Goal: Task Accomplishment & Management: Complete application form

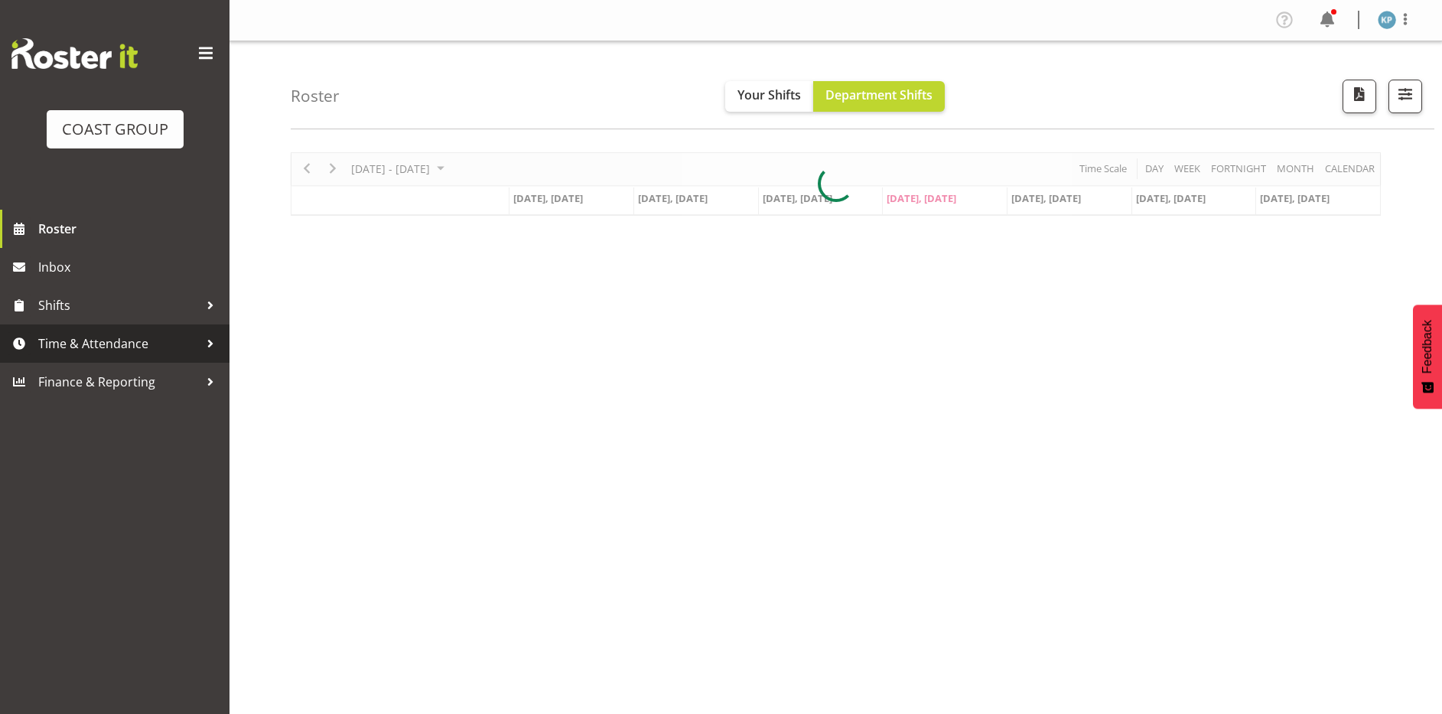
click at [105, 351] on span "Time & Attendance" at bounding box center [118, 343] width 161 height 23
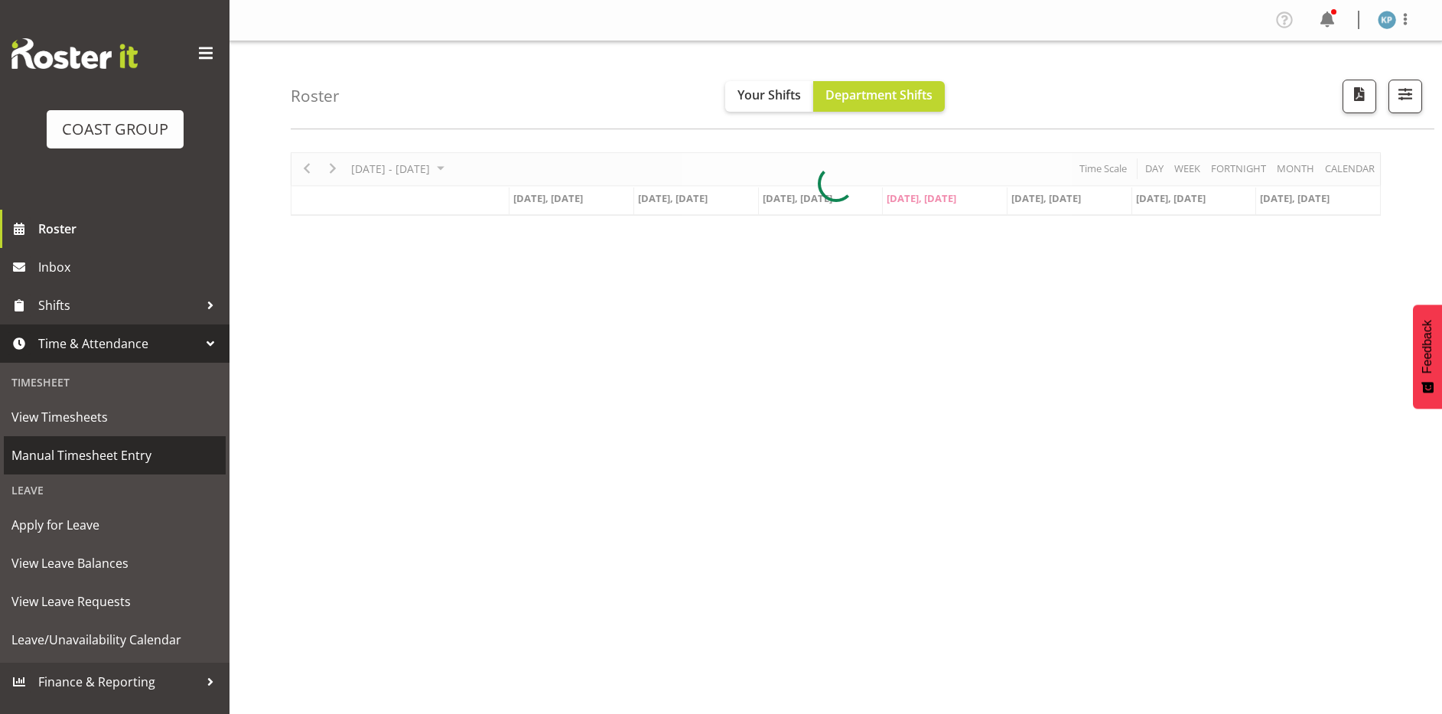
click at [122, 453] on span "Manual Timesheet Entry" at bounding box center [114, 455] width 206 height 23
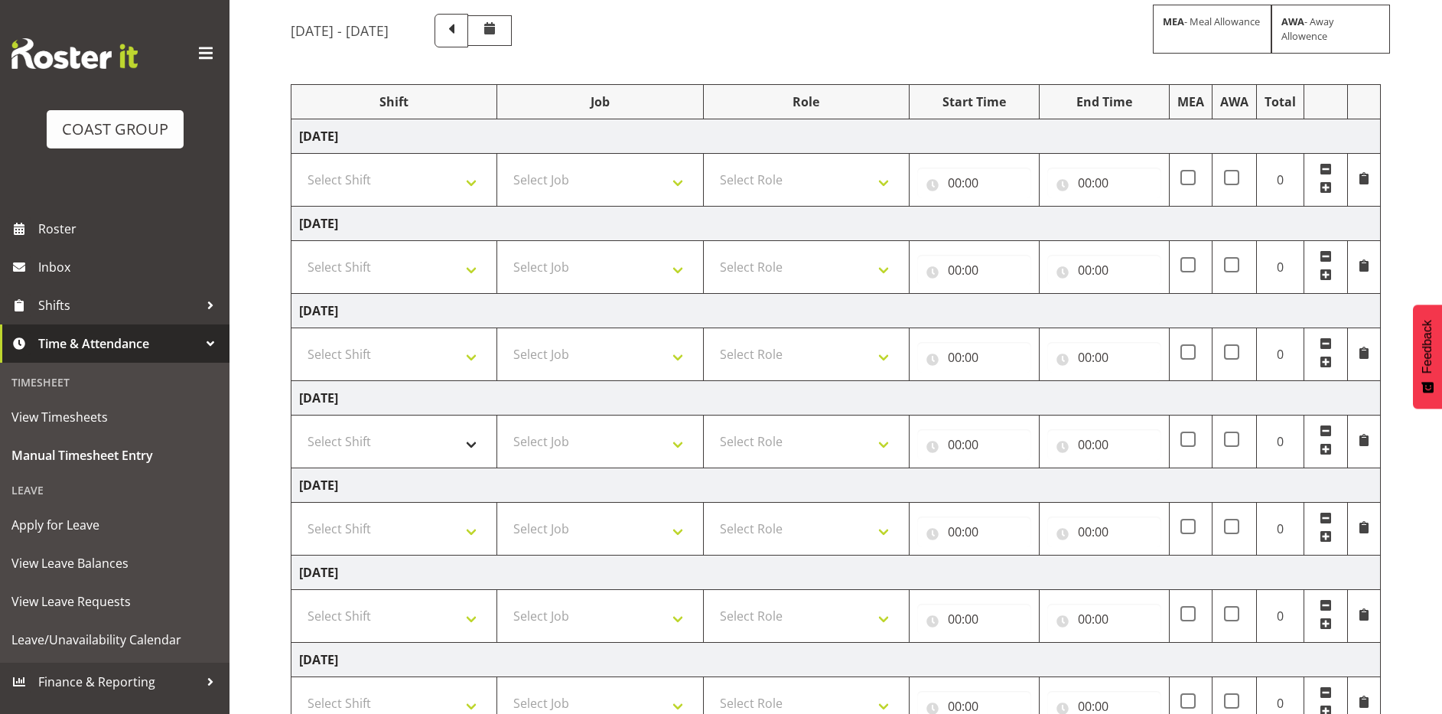
scroll to position [83, 0]
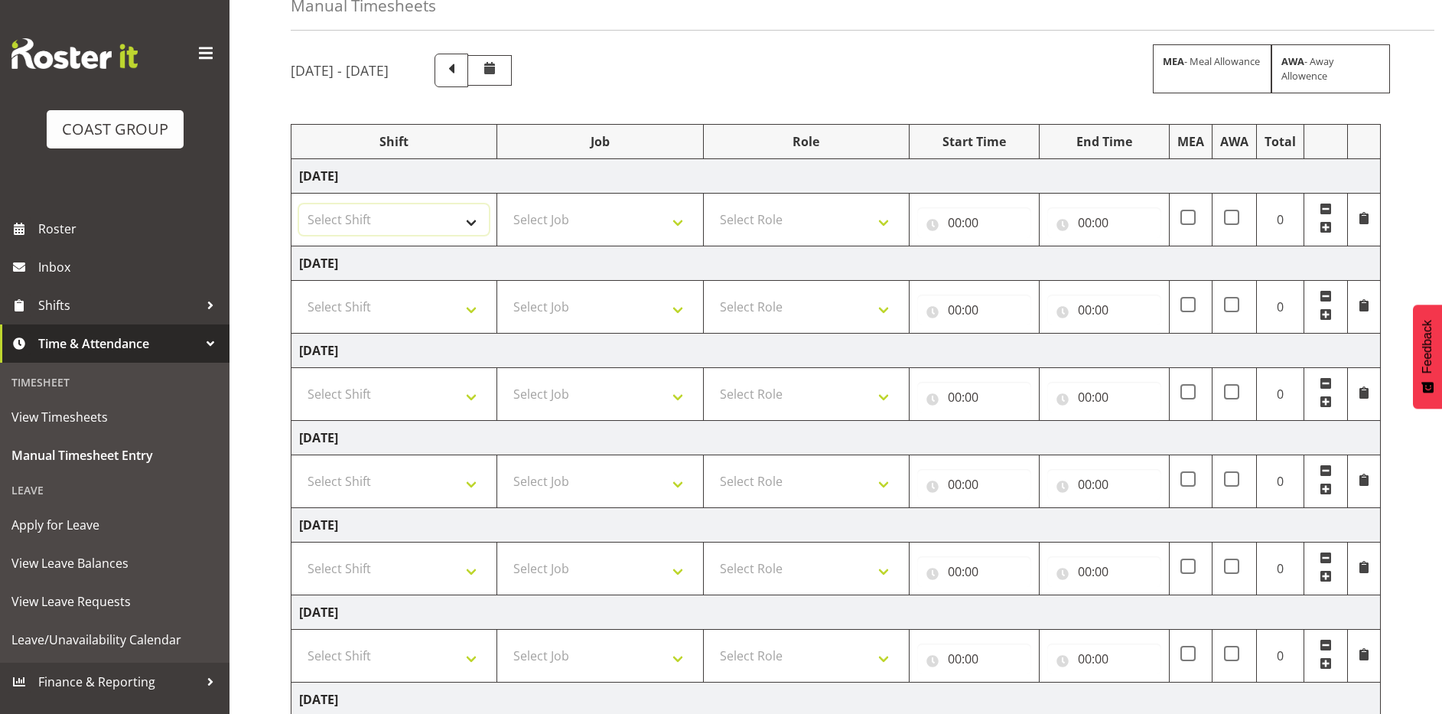
click at [456, 219] on select "Select Shift AKL SIGN ADMIN1 (LEAVE ALONE, DONT MAKE INACTIVE) DW ACCOUNT MANAG…" at bounding box center [394, 219] width 190 height 31
select select "18792"
click at [299, 204] on select "Select Shift AKL SIGN ADMIN1 (LEAVE ALONE, DONT MAKE INACTIVE) DW ACCOUNT MANAG…" at bounding box center [394, 219] width 190 height 31
click at [541, 220] on select "Select Job 1 Carlton Events 1 Carlton Hamilton 1 Carlton Wellington 1 EHS WAREH…" at bounding box center [600, 219] width 190 height 31
select select "9464"
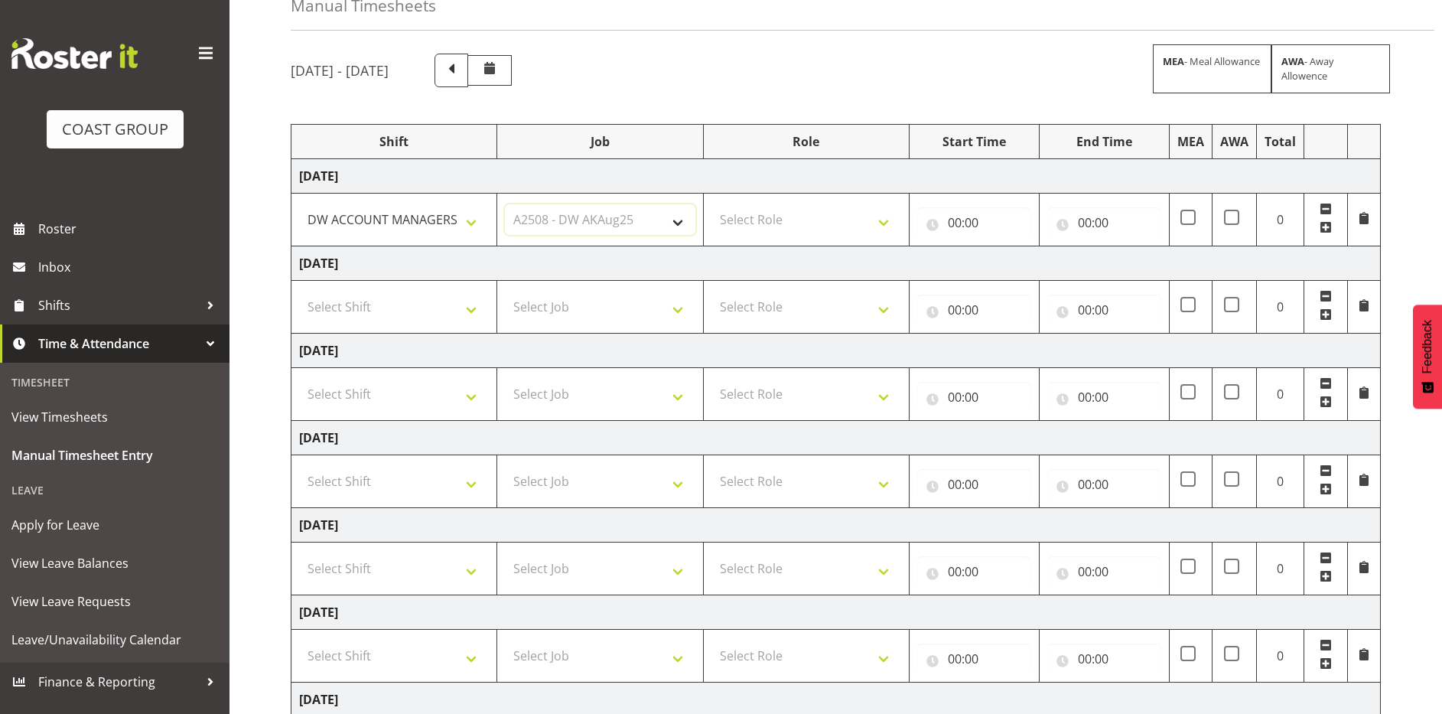
click at [505, 204] on select "Select Job 1 Carlton Events 1 Carlton Hamilton 1 Carlton Wellington 1 EHS WAREH…" at bounding box center [600, 219] width 190 height 31
click at [753, 221] on select "Select Role SIGNWRITER Signwriter" at bounding box center [806, 219] width 190 height 31
select select "217"
click at [711, 204] on select "Select Role SIGNWRITER Signwriter" at bounding box center [806, 219] width 190 height 31
click at [405, 310] on select "Select Shift AKL SIGN ADMIN1 (LEAVE ALONE, DONT MAKE INACTIVE) DW ACCOUNT MANAG…" at bounding box center [394, 306] width 190 height 31
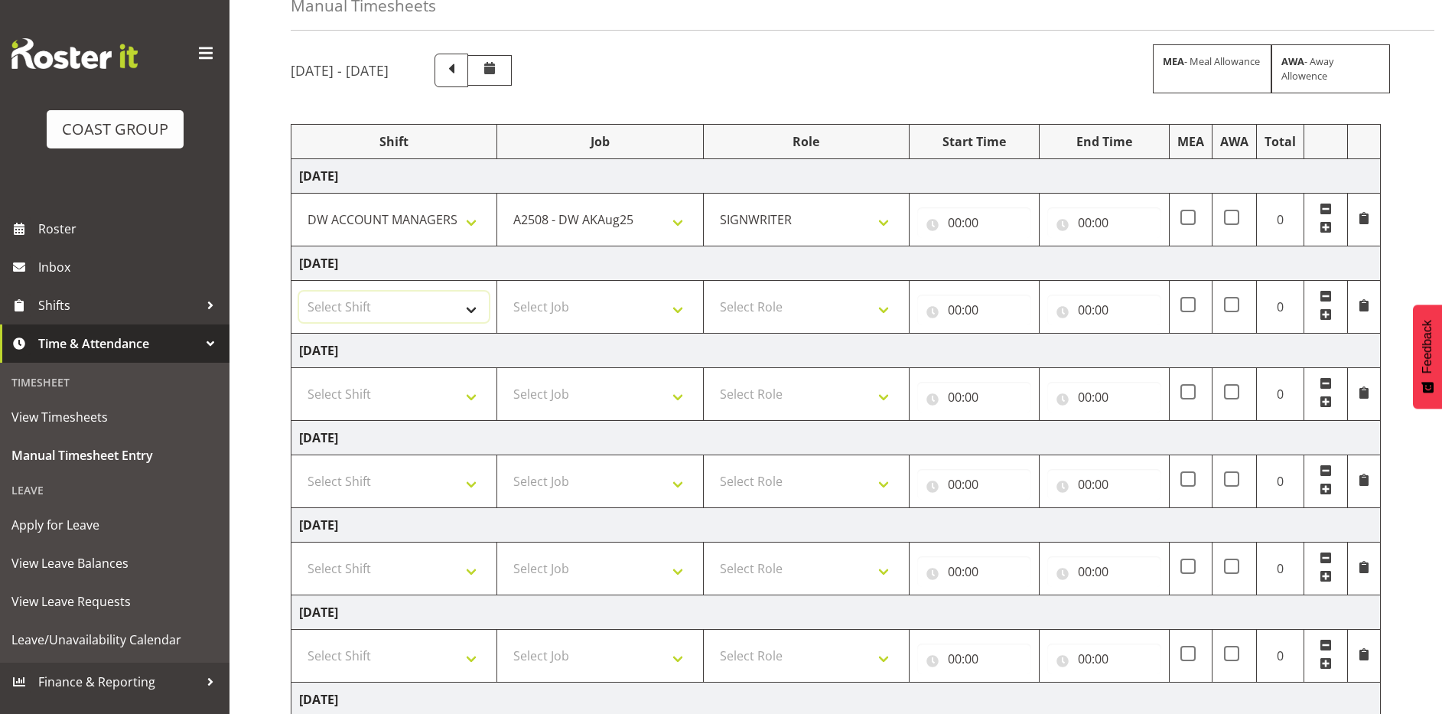
select select "18792"
click at [299, 291] on select "Select Shift AKL SIGN ADMIN1 (LEAVE ALONE, DONT MAKE INACTIVE) DW ACCOUNT MANAG…" at bounding box center [394, 306] width 190 height 31
click at [548, 318] on select "Select Job 1 Carlton Events 1 Carlton Hamilton 1 Carlton Wellington 1 EHS WAREH…" at bounding box center [600, 306] width 190 height 31
select select "10344"
click at [505, 291] on select "Select Job 1 Carlton Events 1 Carlton Hamilton 1 Carlton Wellington 1 EHS WAREH…" at bounding box center [600, 306] width 190 height 31
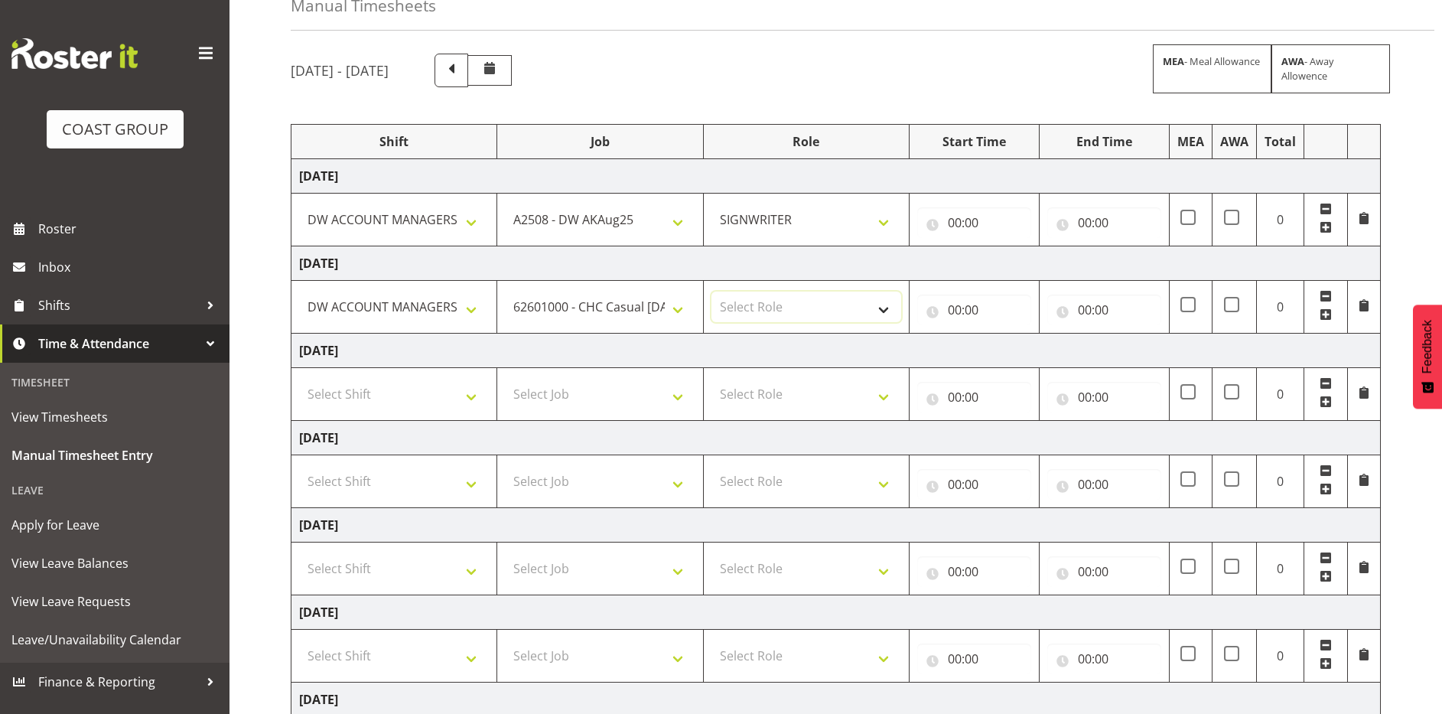
click at [760, 317] on select "Select Role SIGNWRITER Signwriter" at bounding box center [806, 306] width 190 height 31
select select "217"
click at [711, 291] on select "Select Role SIGNWRITER Signwriter" at bounding box center [806, 306] width 190 height 31
click at [393, 391] on select "Select Shift AKL SIGN ADMIN1 (LEAVE ALONE, DONT MAKE INACTIVE) DW ACCOUNT MANAG…" at bounding box center [394, 394] width 190 height 31
select select "18792"
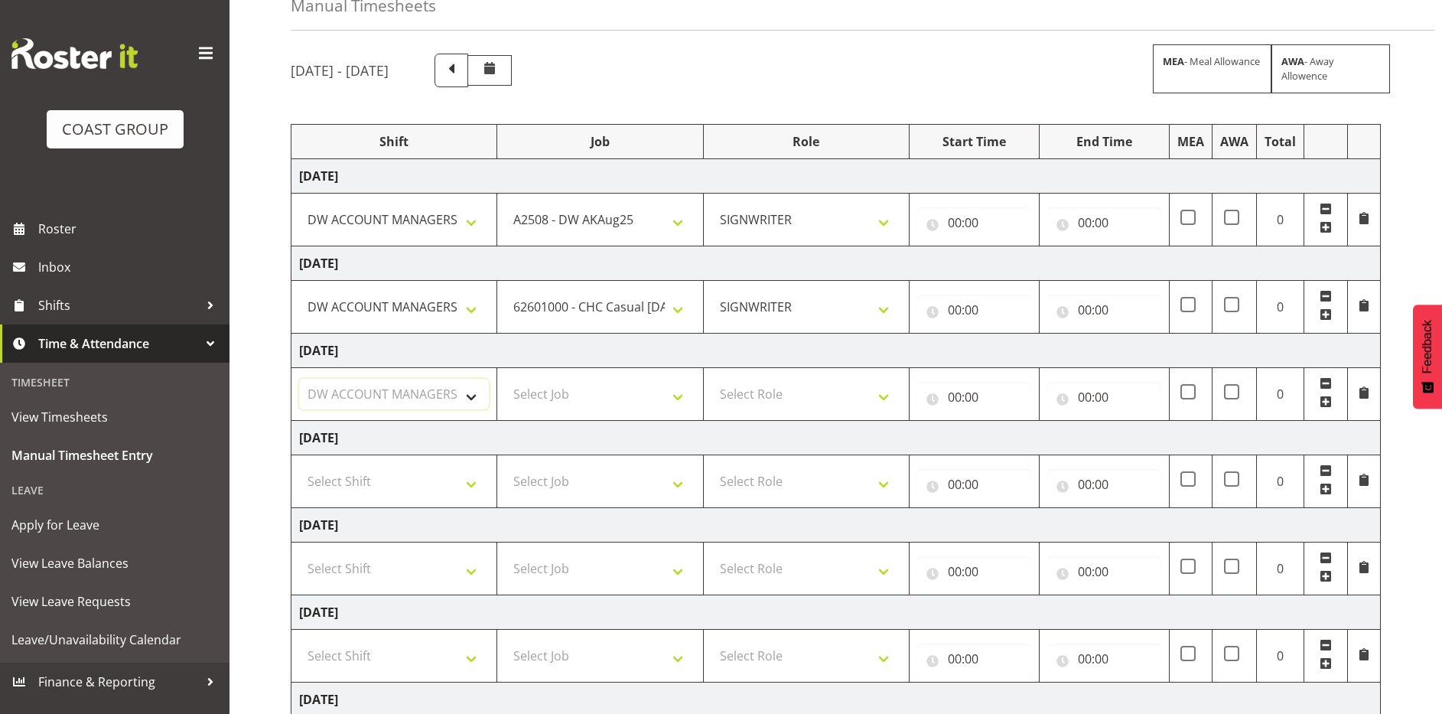
click at [299, 379] on select "Select Shift AKL SIGN ADMIN1 (LEAVE ALONE, DONT MAKE INACTIVE) DW ACCOUNT MANAG…" at bounding box center [394, 394] width 190 height 31
click at [547, 396] on select "Select Job 1 Carlton Events 1 Carlton Hamilton 1 Carlton Wellington 1 EHS WAREH…" at bounding box center [600, 394] width 190 height 31
select select "9464"
click at [505, 379] on select "Select Job 1 Carlton Events 1 Carlton Hamilton 1 Carlton Wellington 1 EHS WAREH…" at bounding box center [600, 394] width 190 height 31
click at [577, 312] on select "1 Carlton Events 1 Carlton Hamilton 1 Carlton Wellington 1 EHS WAREHOUSE/OFFICE…" at bounding box center [600, 306] width 190 height 31
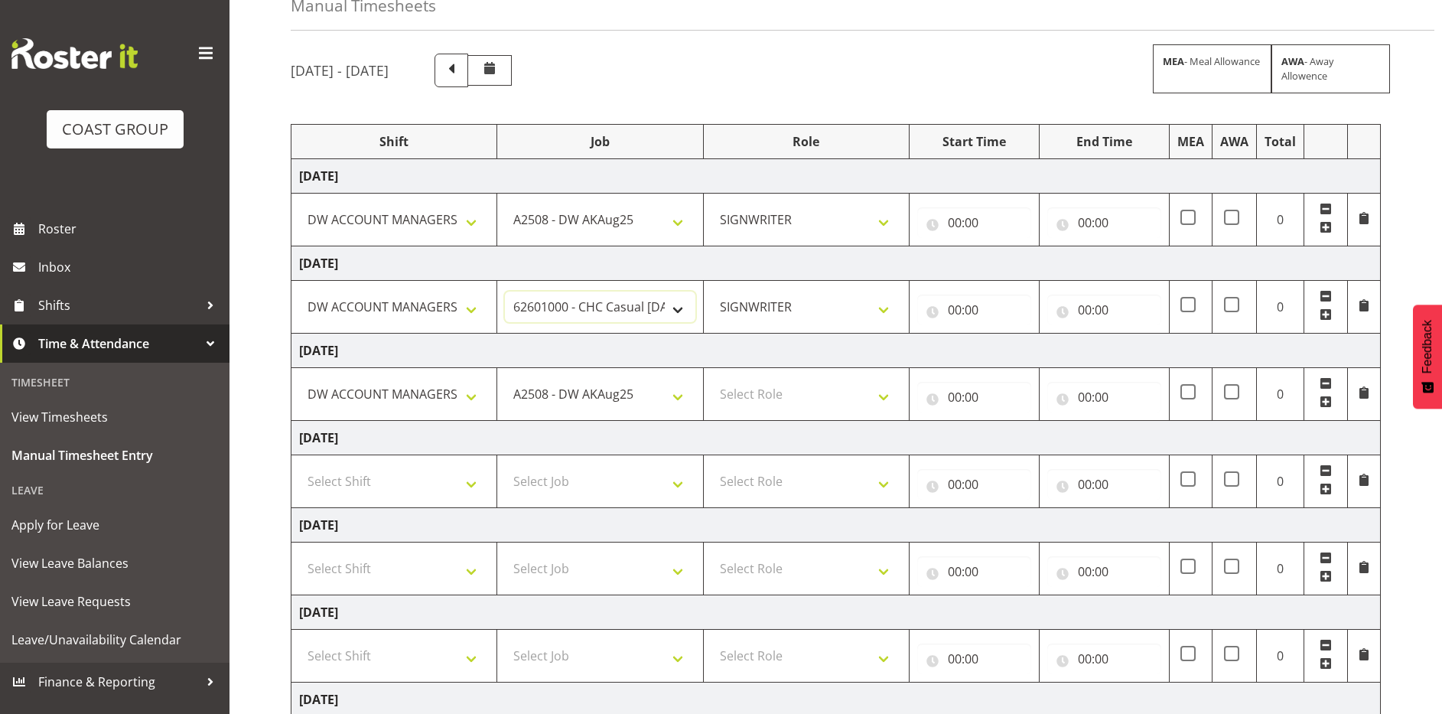
select select "9464"
click at [505, 291] on select "1 Carlton Events 1 Carlton Hamilton 1 Carlton Wellington 1 EHS WAREHOUSE/OFFICE…" at bounding box center [600, 306] width 190 height 31
drag, startPoint x: 764, startPoint y: 392, endPoint x: 762, endPoint y: 400, distance: 7.8
click at [764, 392] on select "Select Role SIGNWRITER Signwriter" at bounding box center [806, 394] width 190 height 31
select select "217"
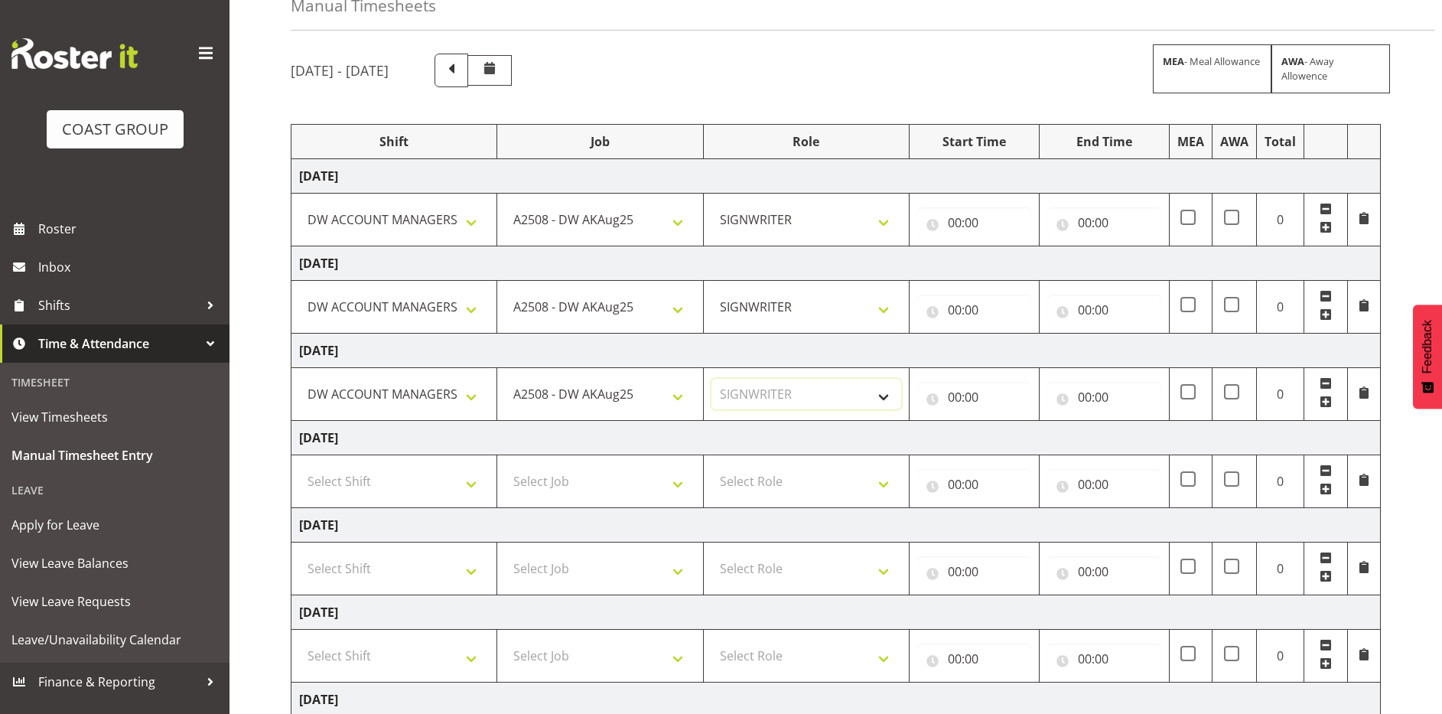
click at [711, 379] on select "Select Role SIGNWRITER Signwriter" at bounding box center [806, 394] width 190 height 31
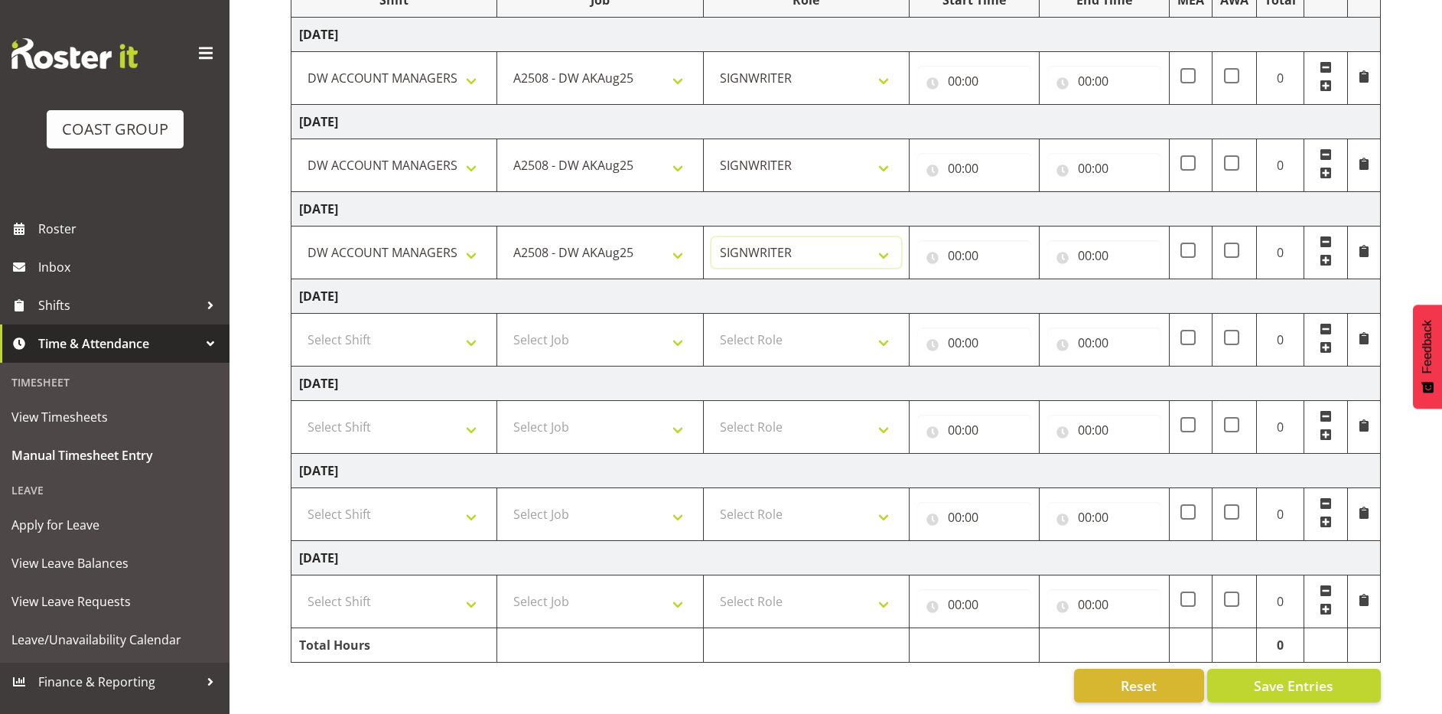
scroll to position [236, 0]
click at [343, 506] on select "Select Shift AKL SIGN ADMIN1 (LEAVE ALONE, DONT MAKE INACTIVE) DW ACCOUNT MANAG…" at bounding box center [394, 514] width 190 height 31
select select "18792"
click at [299, 499] on select "Select Shift AKL SIGN ADMIN1 (LEAVE ALONE, DONT MAKE INACTIVE) DW ACCOUNT MANAG…" at bounding box center [394, 514] width 190 height 31
click at [353, 586] on select "Select Shift AKL SIGN ADMIN1 (LEAVE ALONE, DONT MAKE INACTIVE) DW ACCOUNT MANAG…" at bounding box center [394, 601] width 190 height 31
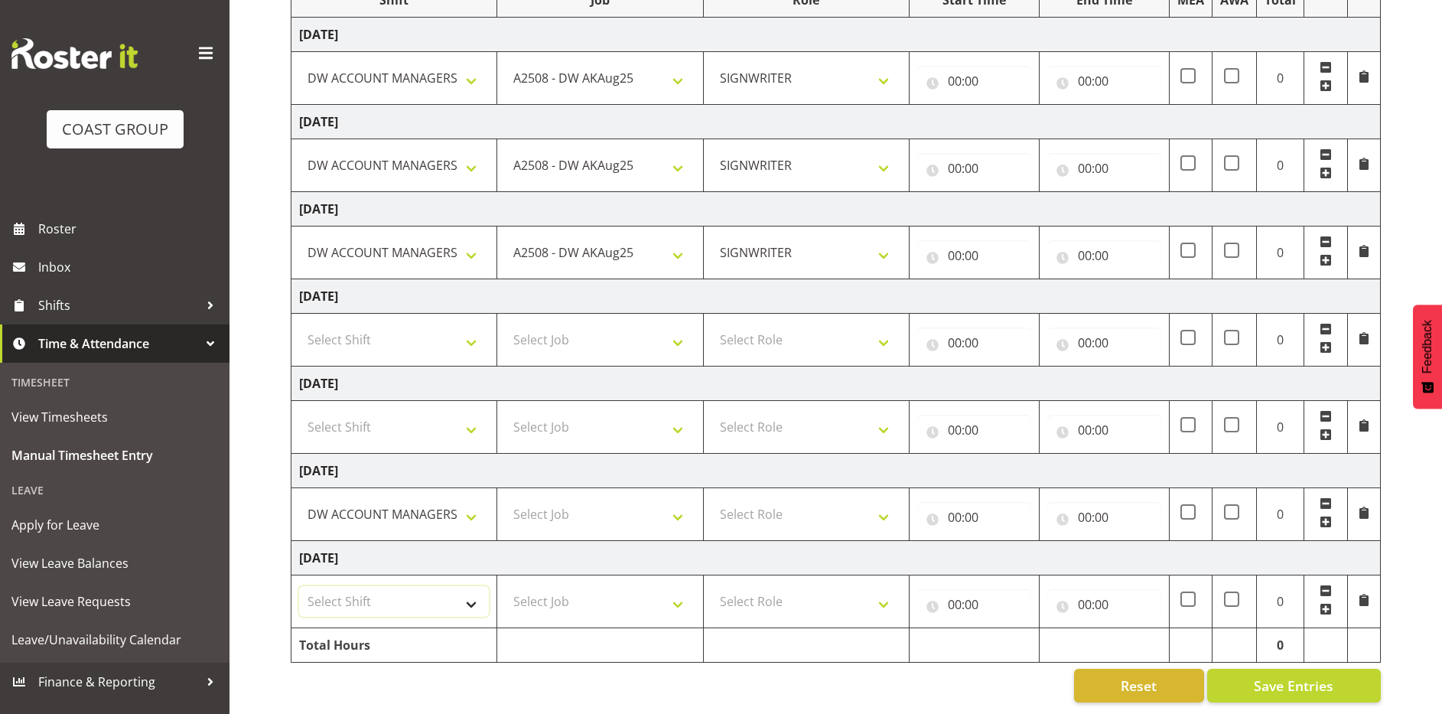
select select "18792"
click at [299, 586] on select "Select Shift AKL SIGN ADMIN1 (LEAVE ALONE, DONT MAKE INACTIVE) DW ACCOUNT MANAG…" at bounding box center [394, 601] width 190 height 31
click at [535, 591] on select "Select Job 1 Carlton Events 1 Carlton Hamilton 1 Carlton Wellington 1 EHS WAREH…" at bounding box center [600, 601] width 190 height 31
select select "9464"
click at [505, 586] on select "Select Job 1 Carlton Events 1 Carlton Hamilton 1 Carlton Wellington 1 EHS WAREH…" at bounding box center [600, 601] width 190 height 31
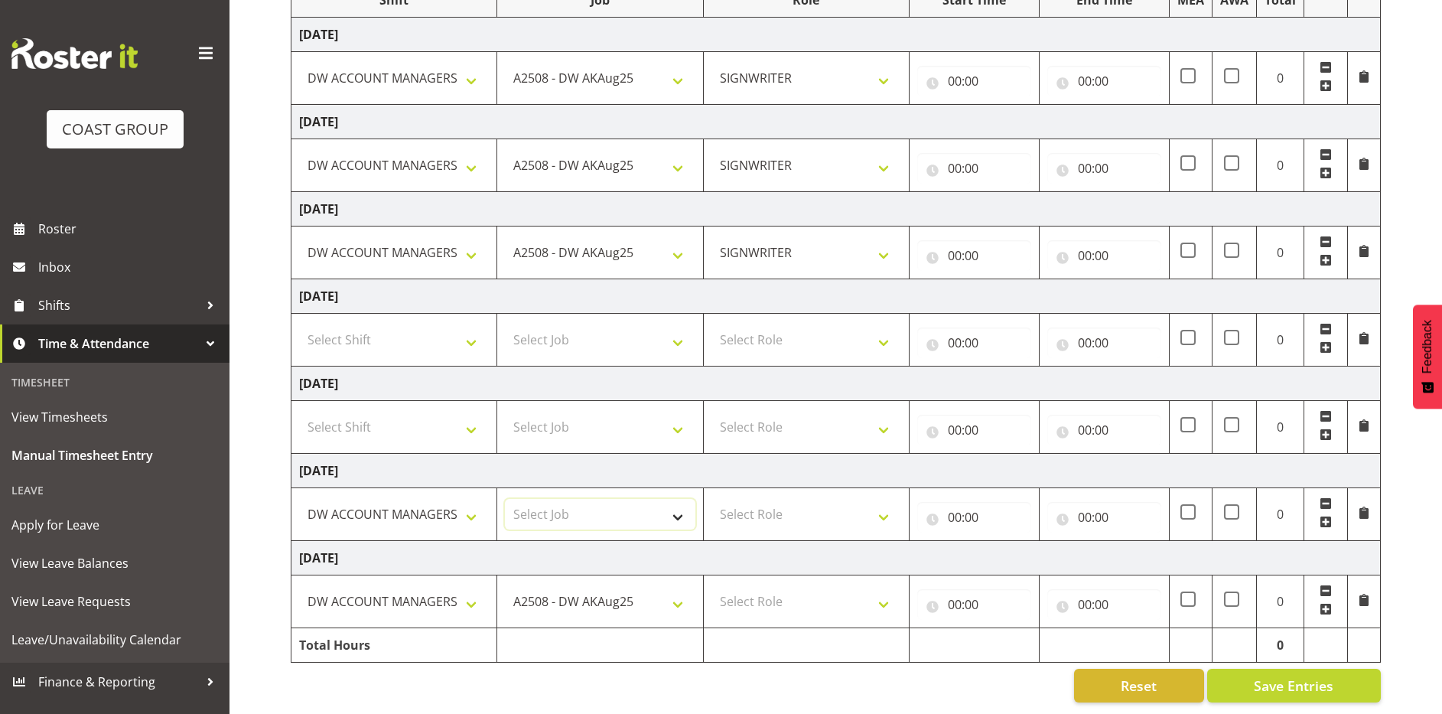
click at [574, 499] on select "Select Job 1 Carlton Events 1 Carlton Hamilton 1 Carlton Wellington 1 EHS WAREH…" at bounding box center [600, 514] width 190 height 31
select select "9464"
click at [505, 499] on select "Select Job 1 Carlton Events 1 Carlton Hamilton 1 Carlton Wellington 1 EHS WAREH…" at bounding box center [600, 514] width 190 height 31
click at [766, 590] on select "Select Role SIGNWRITER Signwriter" at bounding box center [806, 601] width 190 height 31
select select "217"
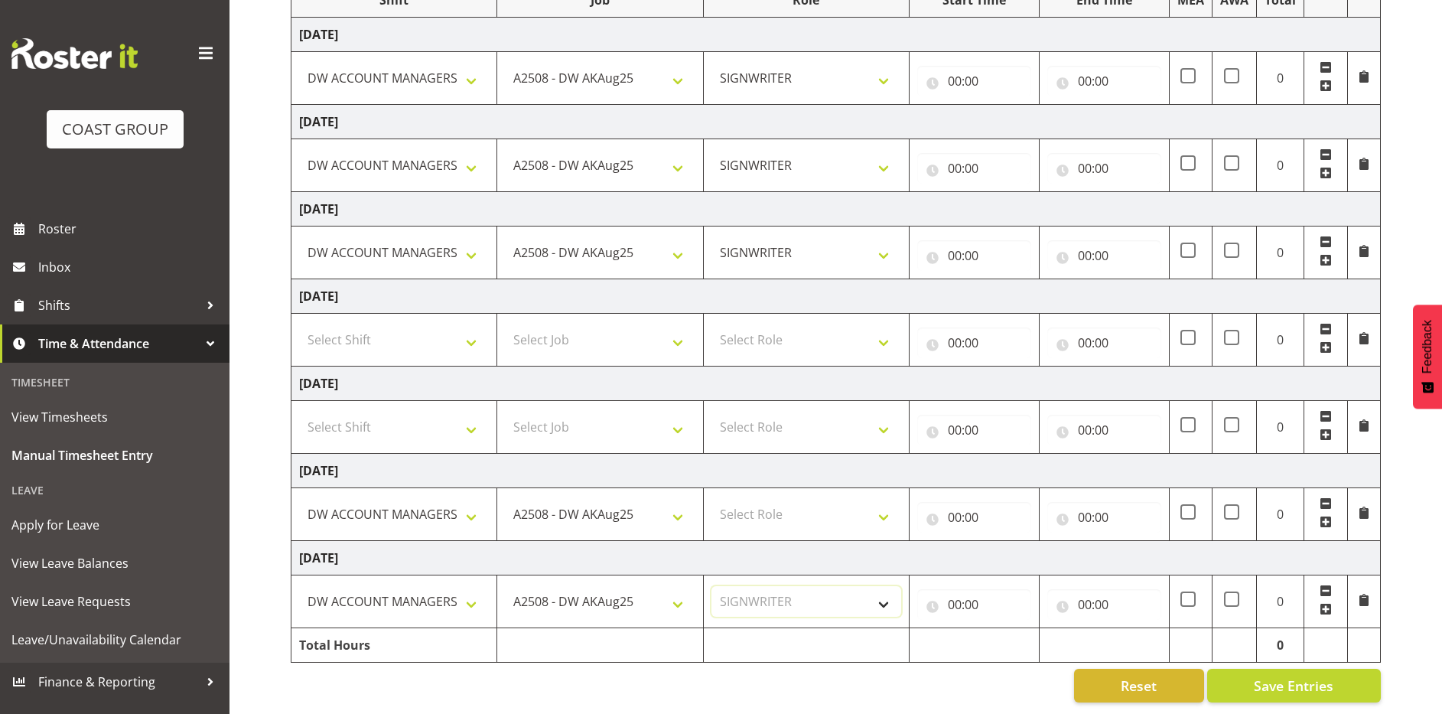
click at [711, 586] on select "Select Role SIGNWRITER Signwriter" at bounding box center [806, 601] width 190 height 31
click at [758, 488] on td "Select Role SIGNWRITER Signwriter" at bounding box center [806, 514] width 206 height 53
drag, startPoint x: 755, startPoint y: 496, endPoint x: 755, endPoint y: 516, distance: 20.6
click at [755, 499] on select "Select Role SIGNWRITER Signwriter" at bounding box center [806, 514] width 190 height 31
select select "217"
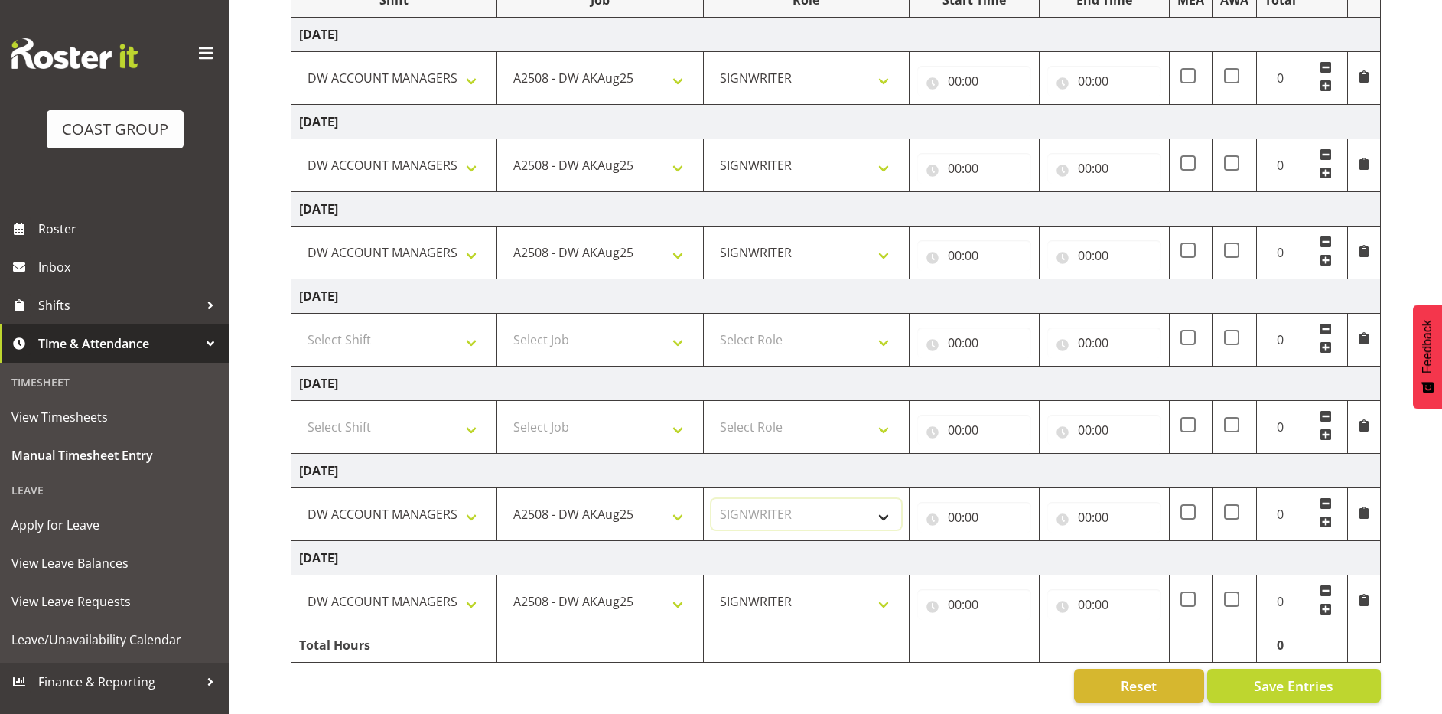
click at [711, 499] on select "Select Role SIGNWRITER Signwriter" at bounding box center [806, 514] width 190 height 31
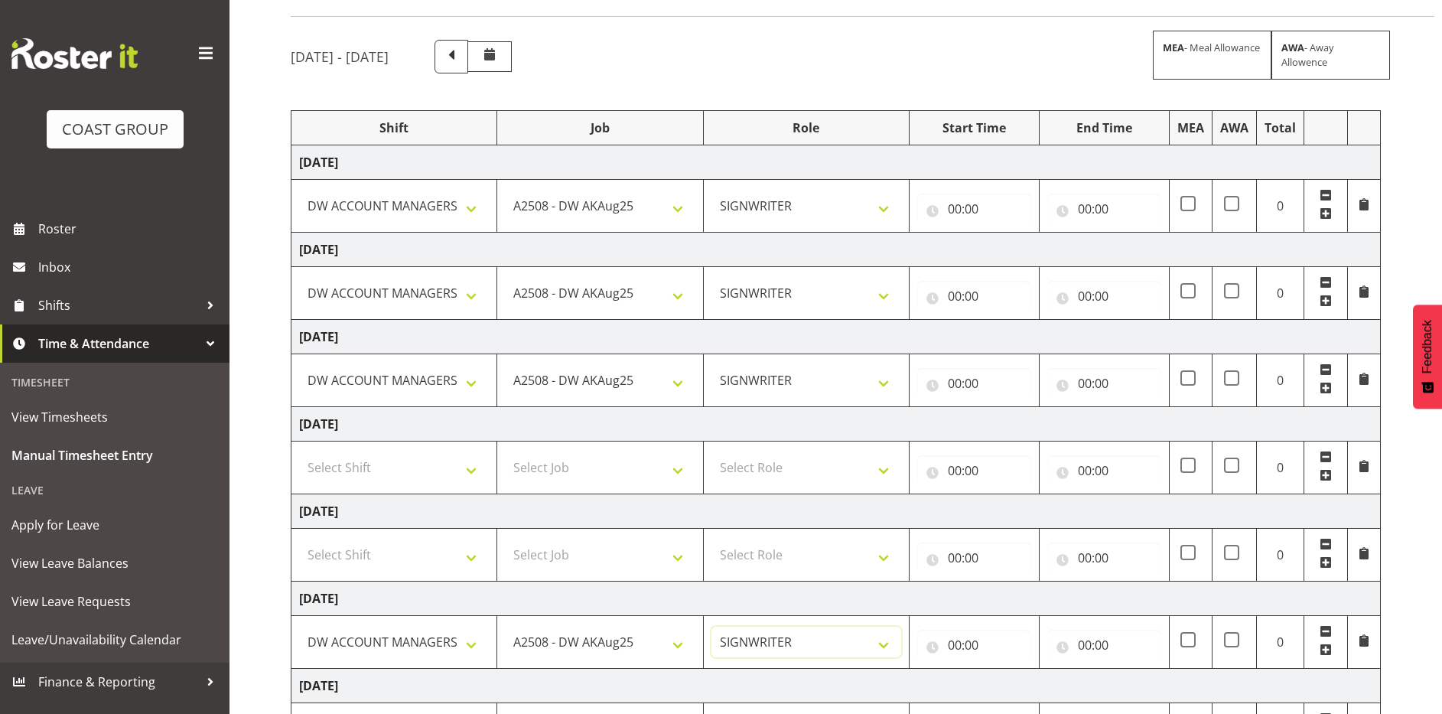
scroll to position [83, 0]
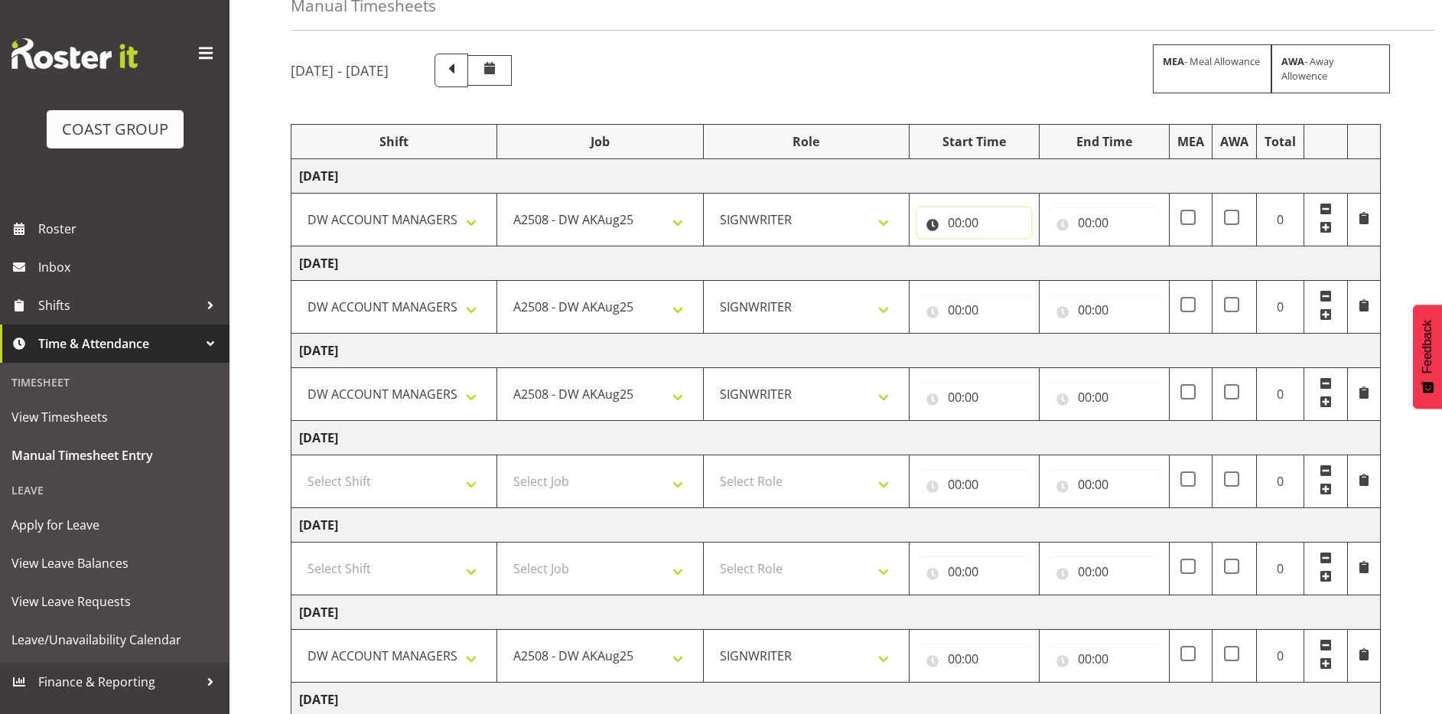
click at [951, 223] on input "00:00" at bounding box center [974, 222] width 114 height 31
click at [1016, 264] on select "00 01 02 03 04 05 06 07 08 09 10 11 12 13 14 15 16 17 18 19 20 21 22 23" at bounding box center [1021, 262] width 34 height 31
select select "6"
click at [1004, 247] on select "00 01 02 03 04 05 06 07 08 09 10 11 12 13 14 15 16 17 18 19 20 21 22 23" at bounding box center [1021, 262] width 34 height 31
type input "06:00"
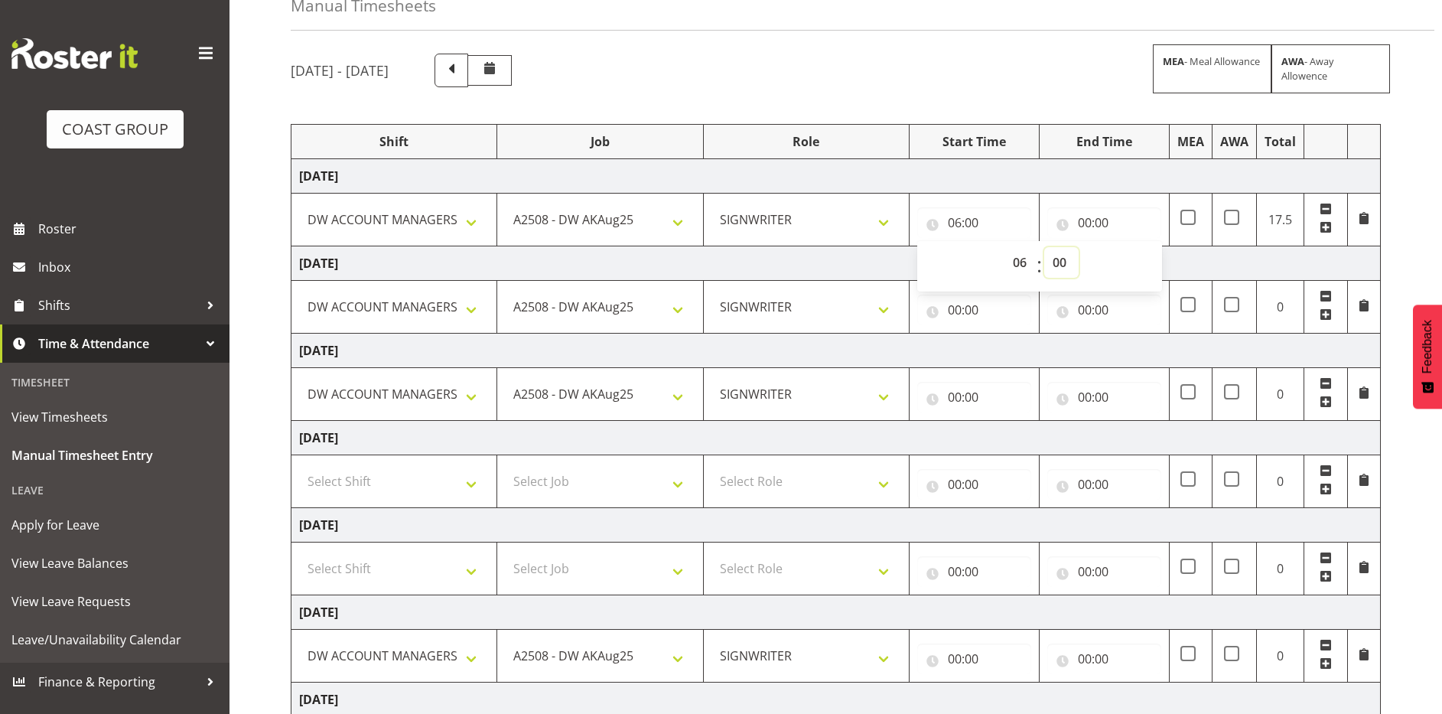
click at [1064, 255] on select "00 01 02 03 04 05 06 07 08 09 10 11 12 13 14 15 16 17 18 19 20 21 22 23 24 25 2…" at bounding box center [1061, 262] width 34 height 31
select select "30"
click at [1044, 247] on select "00 01 02 03 04 05 06 07 08 09 10 11 12 13 14 15 16 17 18 19 20 21 22 23 24 25 2…" at bounding box center [1061, 262] width 34 height 31
type input "06:30"
click at [1083, 221] on input "00:00" at bounding box center [1104, 222] width 114 height 31
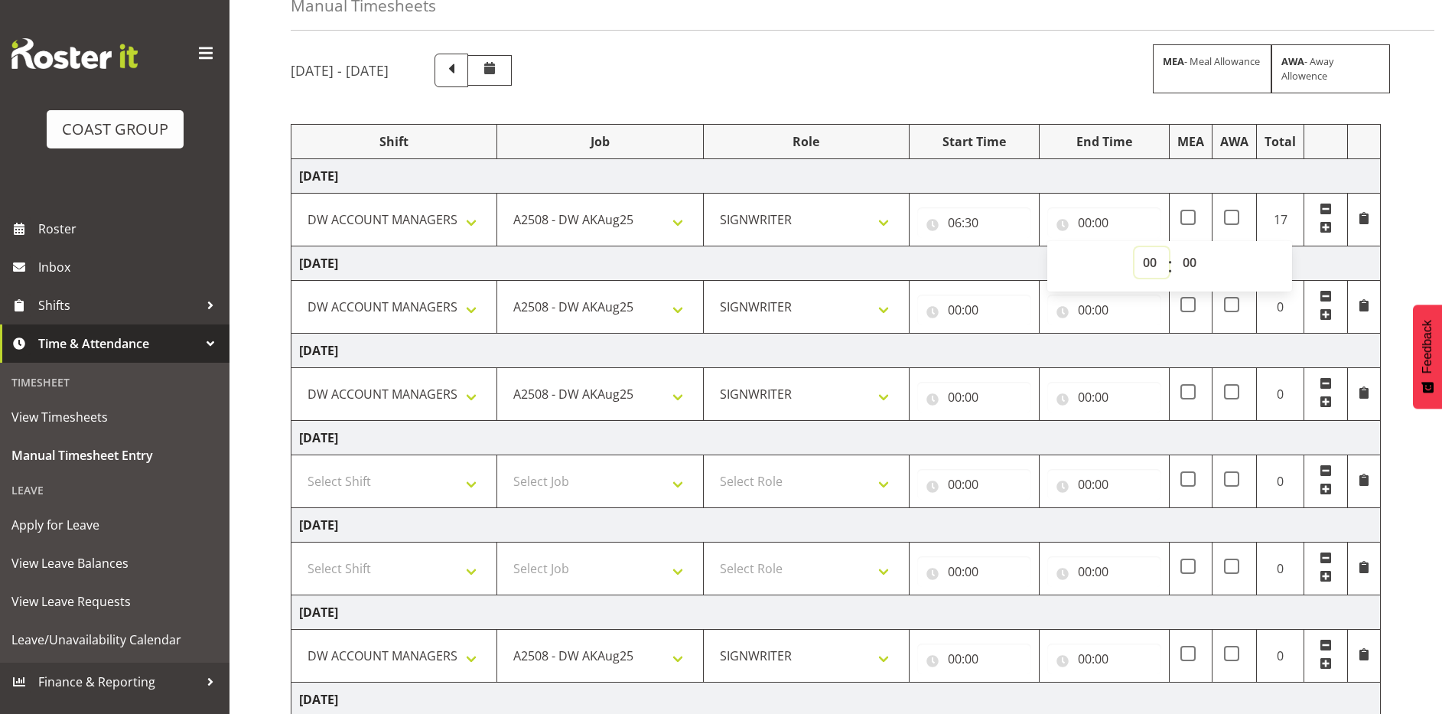
click at [1147, 259] on select "00 01 02 03 04 05 06 07 08 09 10 11 12 13 14 15 16 17 18 19 20 21 22 23" at bounding box center [1151, 262] width 34 height 31
select select "15"
click at [1134, 247] on select "00 01 02 03 04 05 06 07 08 09 10 11 12 13 14 15 16 17 18 19 20 21 22 23" at bounding box center [1151, 262] width 34 height 31
type input "15:00"
click at [1192, 265] on select "00 01 02 03 04 05 06 07 08 09 10 11 12 13 14 15 16 17 18 19 20 21 22 23 24 25 2…" at bounding box center [1191, 262] width 34 height 31
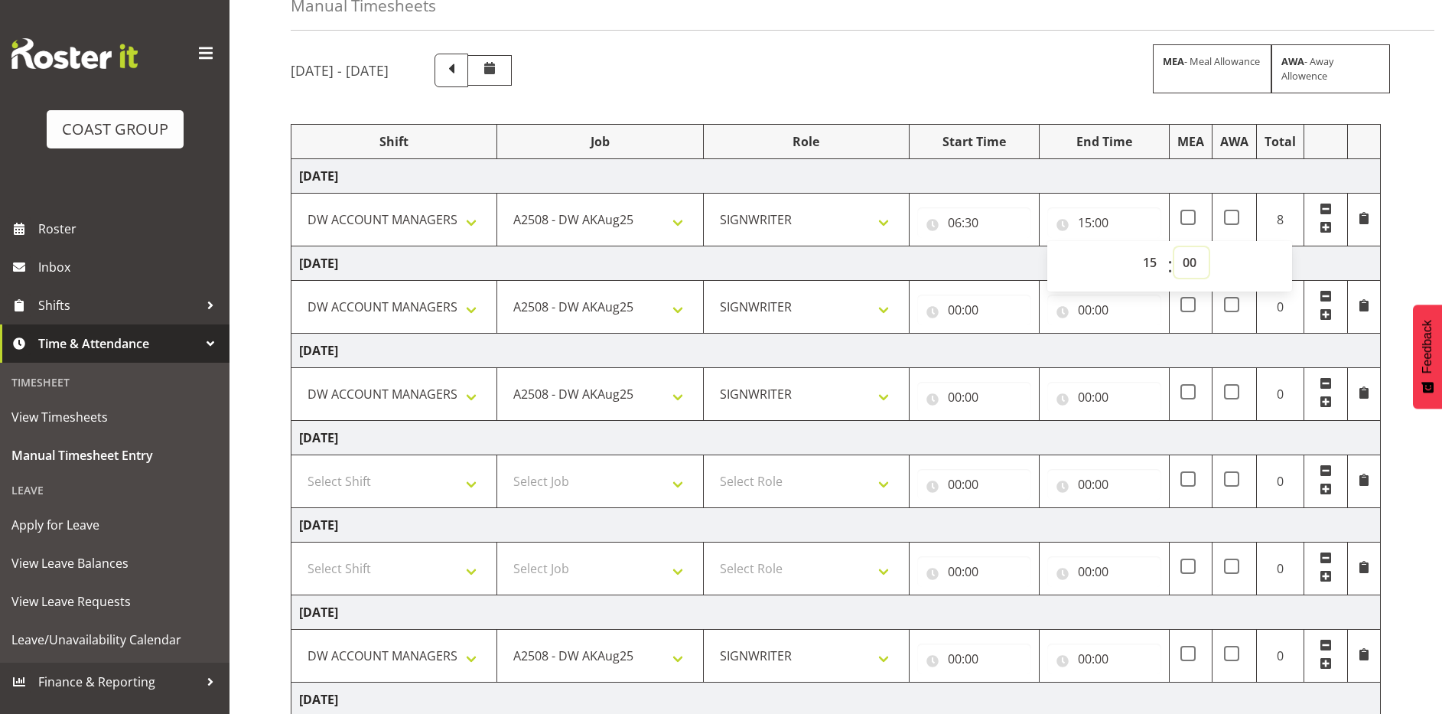
select select "30"
click at [1174, 247] on select "00 01 02 03 04 05 06 07 08 09 10 11 12 13 14 15 16 17 18 19 20 21 22 23 24 25 2…" at bounding box center [1191, 262] width 34 height 31
type input "15:30"
click at [954, 307] on input "00:00" at bounding box center [974, 309] width 114 height 31
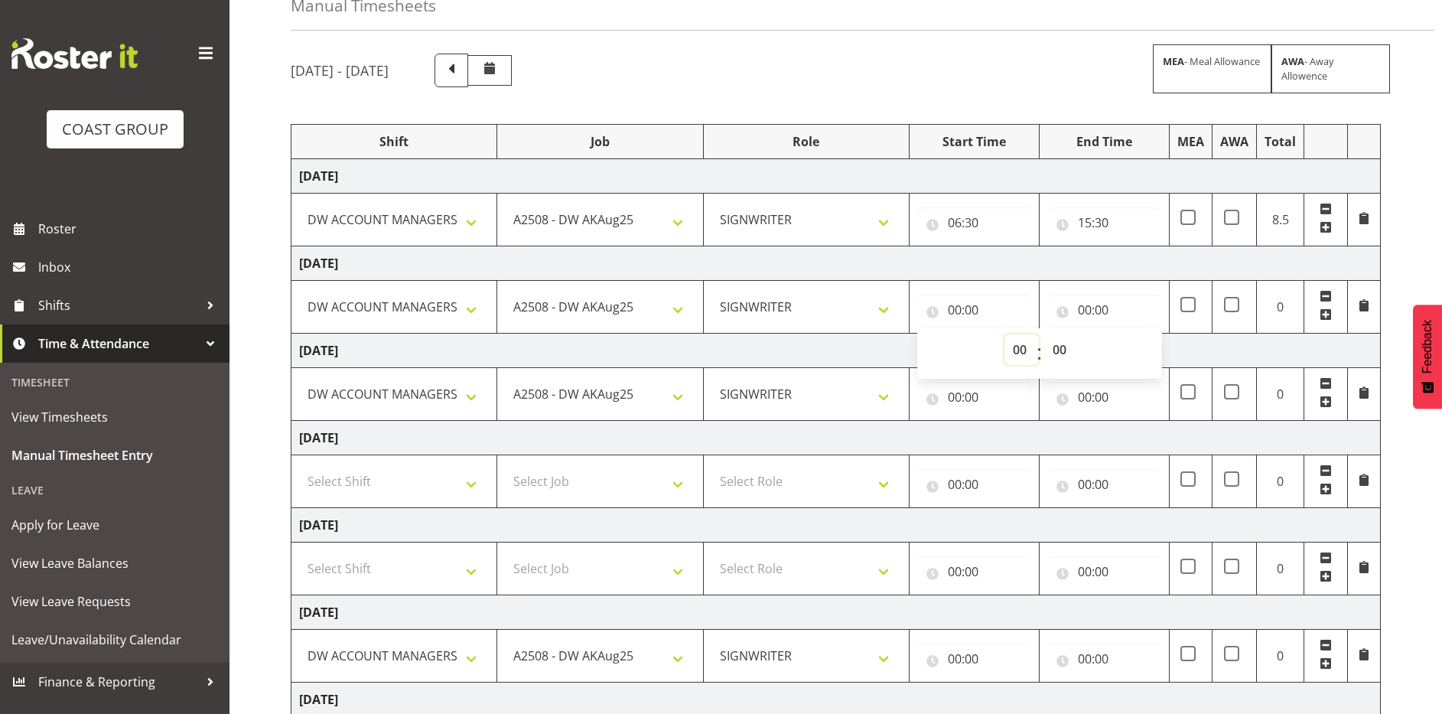
click at [1013, 346] on select "00 01 02 03 04 05 06 07 08 09 10 11 12 13 14 15 16 17 18 19 20 21 22 23" at bounding box center [1021, 349] width 34 height 31
select select "6"
click at [1004, 334] on select "00 01 02 03 04 05 06 07 08 09 10 11 12 13 14 15 16 17 18 19 20 21 22 23" at bounding box center [1021, 349] width 34 height 31
type input "06:00"
click at [1085, 314] on input "00:00" at bounding box center [1104, 309] width 114 height 31
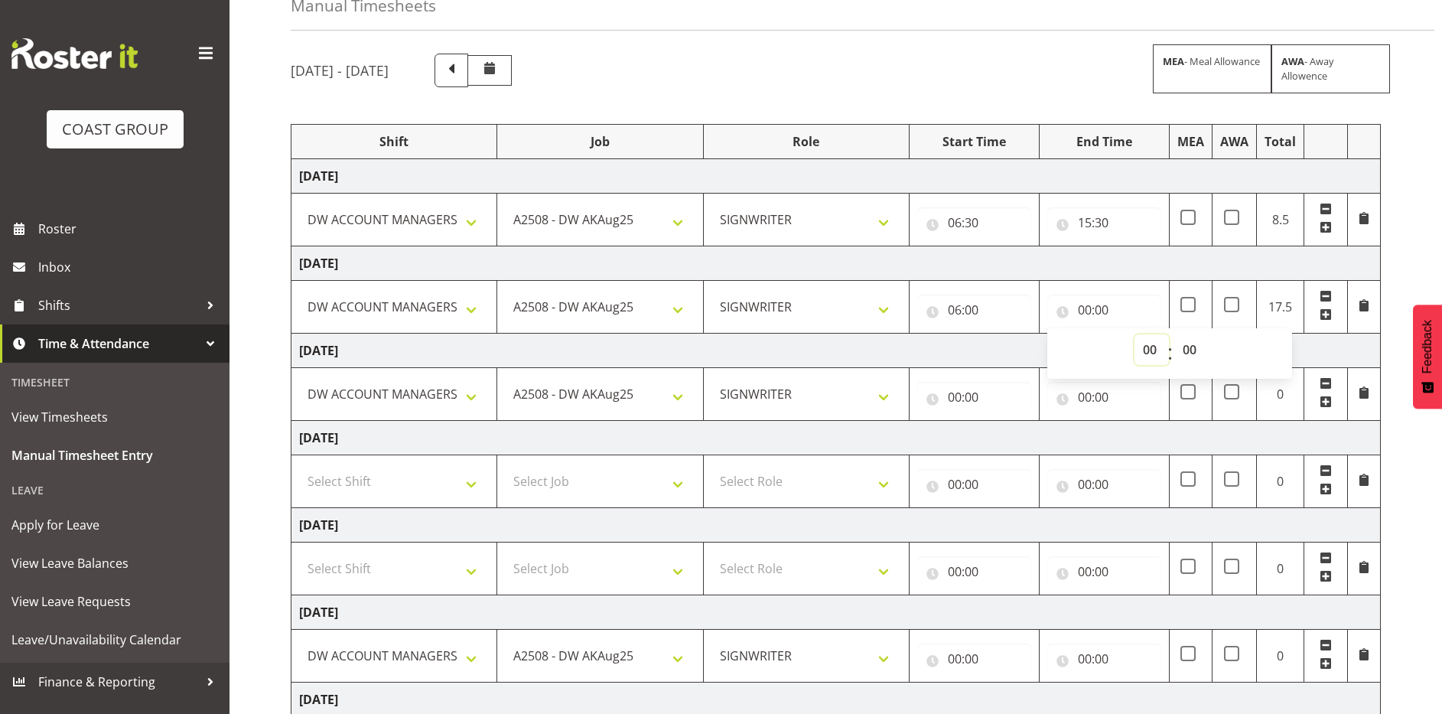
click at [1148, 348] on select "00 01 02 03 04 05 06 07 08 09 10 11 12 13 14 15 16 17 18 19 20 21 22 23" at bounding box center [1151, 349] width 34 height 31
select select "15"
click at [1134, 334] on select "00 01 02 03 04 05 06 07 08 09 10 11 12 13 14 15 16 17 18 19 20 21 22 23" at bounding box center [1151, 349] width 34 height 31
type input "15:00"
click at [1189, 349] on select "00 01 02 03 04 05 06 07 08 09 10 11 12 13 14 15 16 17 18 19 20 21 22 23 24 25 2…" at bounding box center [1191, 349] width 34 height 31
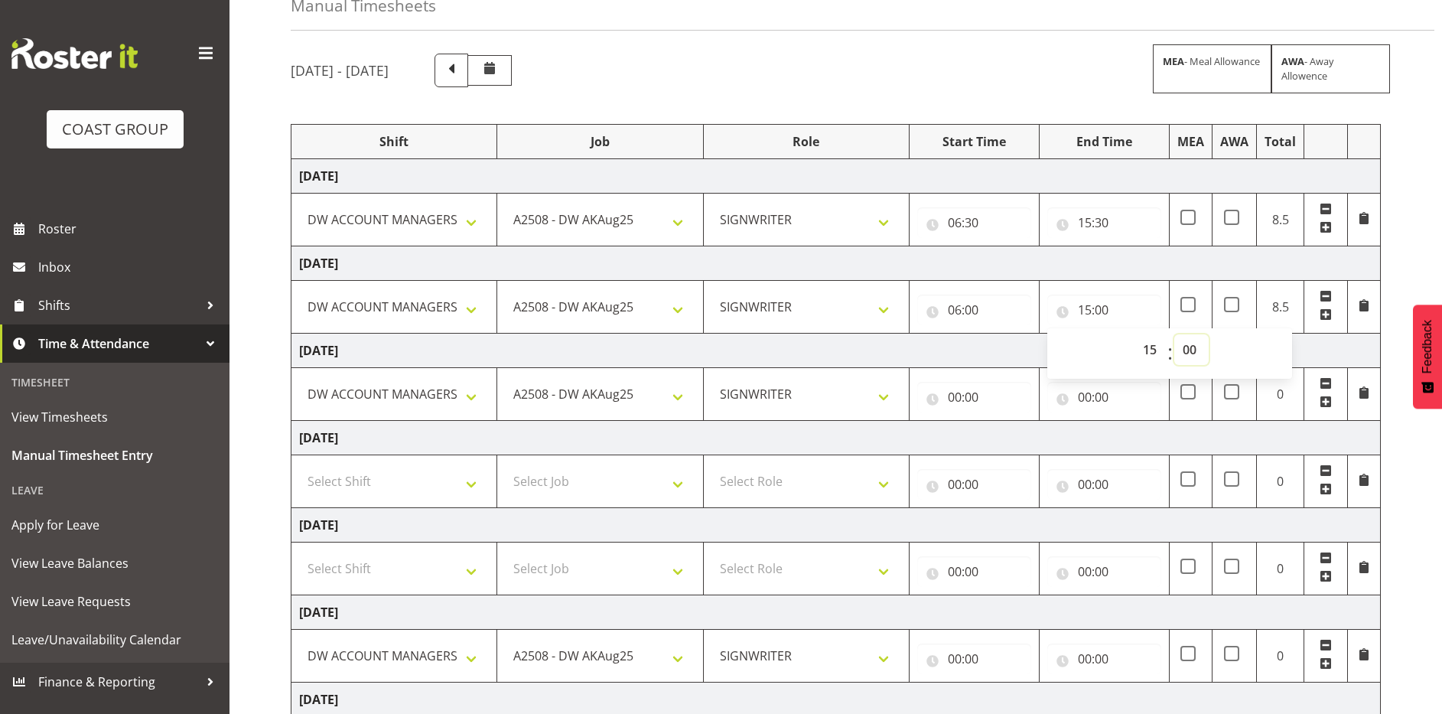
select select "30"
click at [1174, 334] on select "00 01 02 03 04 05 06 07 08 09 10 11 12 13 14 15 16 17 18 19 20 21 22 23 24 25 2…" at bounding box center [1191, 349] width 34 height 31
type input "15:30"
drag, startPoint x: 1183, startPoint y: 166, endPoint x: 1153, endPoint y: 181, distance: 33.5
click at [1182, 166] on td "Wednesday 20th August 2025" at bounding box center [835, 176] width 1089 height 34
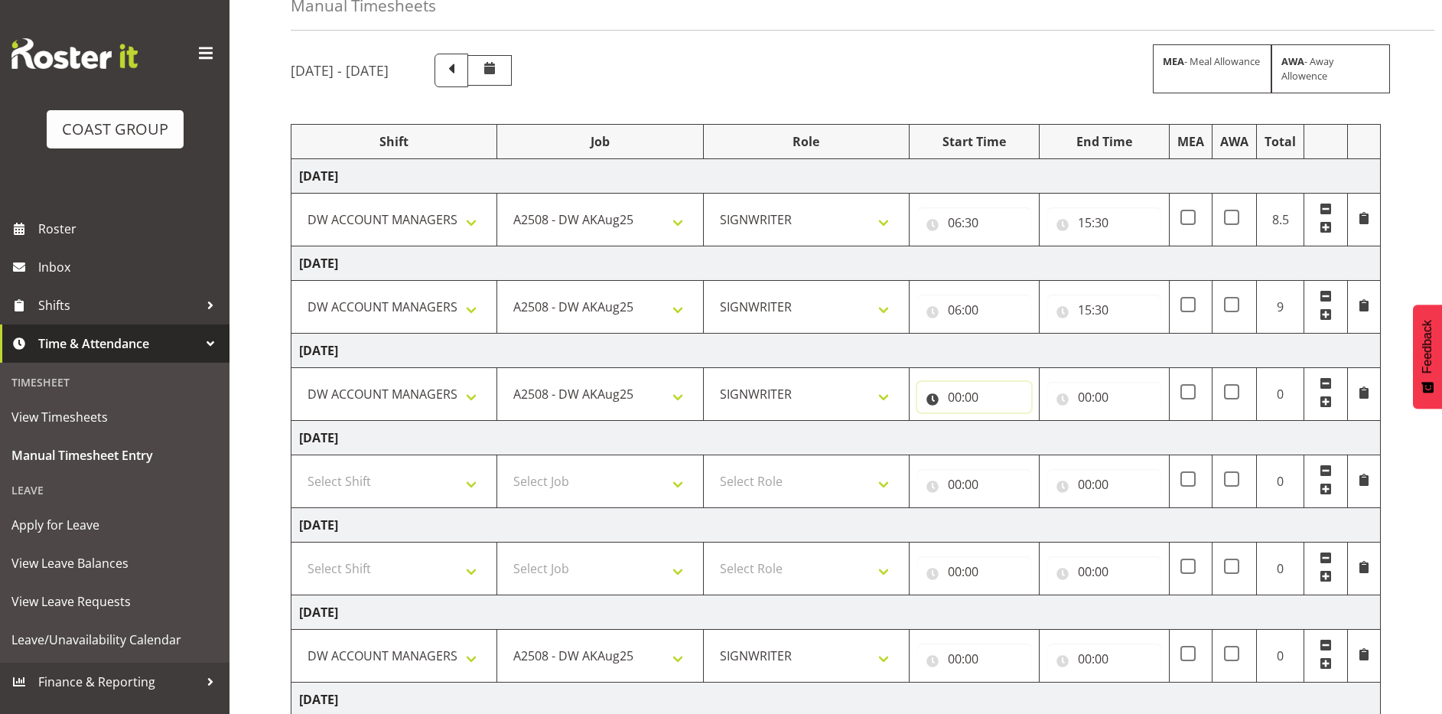
click at [954, 394] on input "00:00" at bounding box center [974, 397] width 114 height 31
click at [1018, 441] on select "00 01 02 03 04 05 06 07 08 09 10 11 12 13 14 15 16 17 18 19 20 21 22 23" at bounding box center [1021, 436] width 34 height 31
select select "6"
click at [1004, 421] on select "00 01 02 03 04 05 06 07 08 09 10 11 12 13 14 15 16 17 18 19 20 21 22 23" at bounding box center [1021, 436] width 34 height 31
type input "06:00"
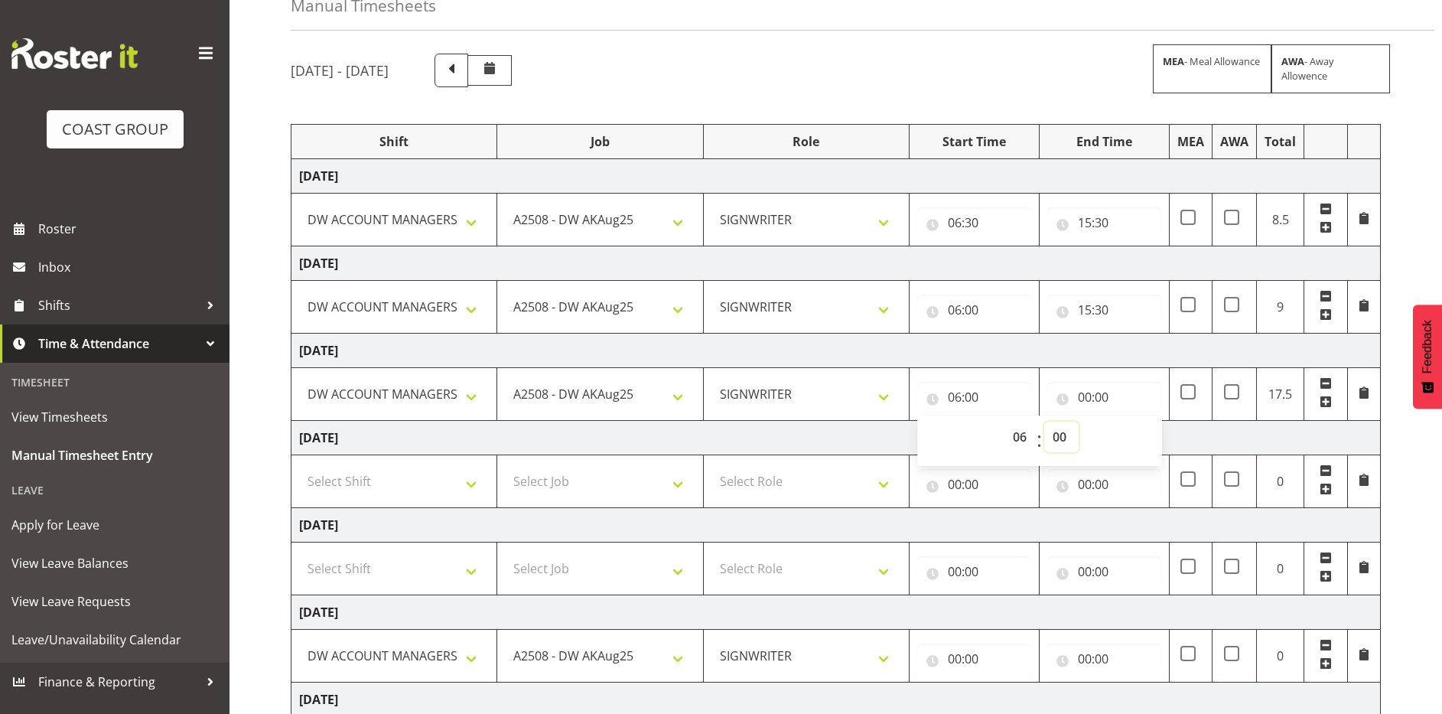
click at [1060, 430] on select "00 01 02 03 04 05 06 07 08 09 10 11 12 13 14 15 16 17 18 19 20 21 22 23 24 25 2…" at bounding box center [1061, 436] width 34 height 31
select select "30"
click at [1044, 421] on select "00 01 02 03 04 05 06 07 08 09 10 11 12 13 14 15 16 17 18 19 20 21 22 23 24 25 2…" at bounding box center [1061, 436] width 34 height 31
type input "06:30"
click at [1080, 396] on input "00:00" at bounding box center [1104, 397] width 114 height 31
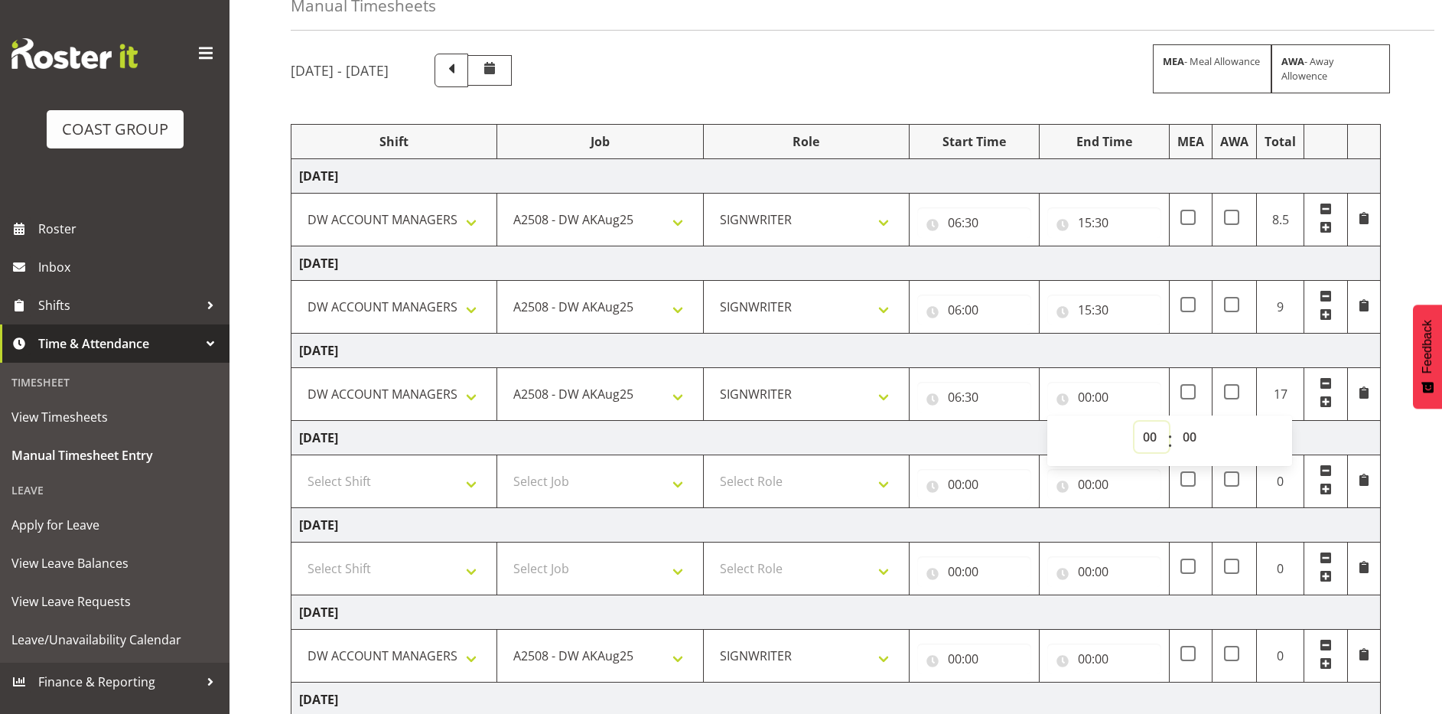
click at [1147, 435] on select "00 01 02 03 04 05 06 07 08 09 10 11 12 13 14 15 16 17 18 19 20 21 22 23" at bounding box center [1151, 436] width 34 height 31
select select "15"
click at [1134, 421] on select "00 01 02 03 04 05 06 07 08 09 10 11 12 13 14 15 16 17 18 19 20 21 22 23" at bounding box center [1151, 436] width 34 height 31
type input "15:00"
click at [1189, 436] on select "00 01 02 03 04 05 06 07 08 09 10 11 12 13 14 15 16 17 18 19 20 21 22 23 24 25 2…" at bounding box center [1191, 436] width 34 height 31
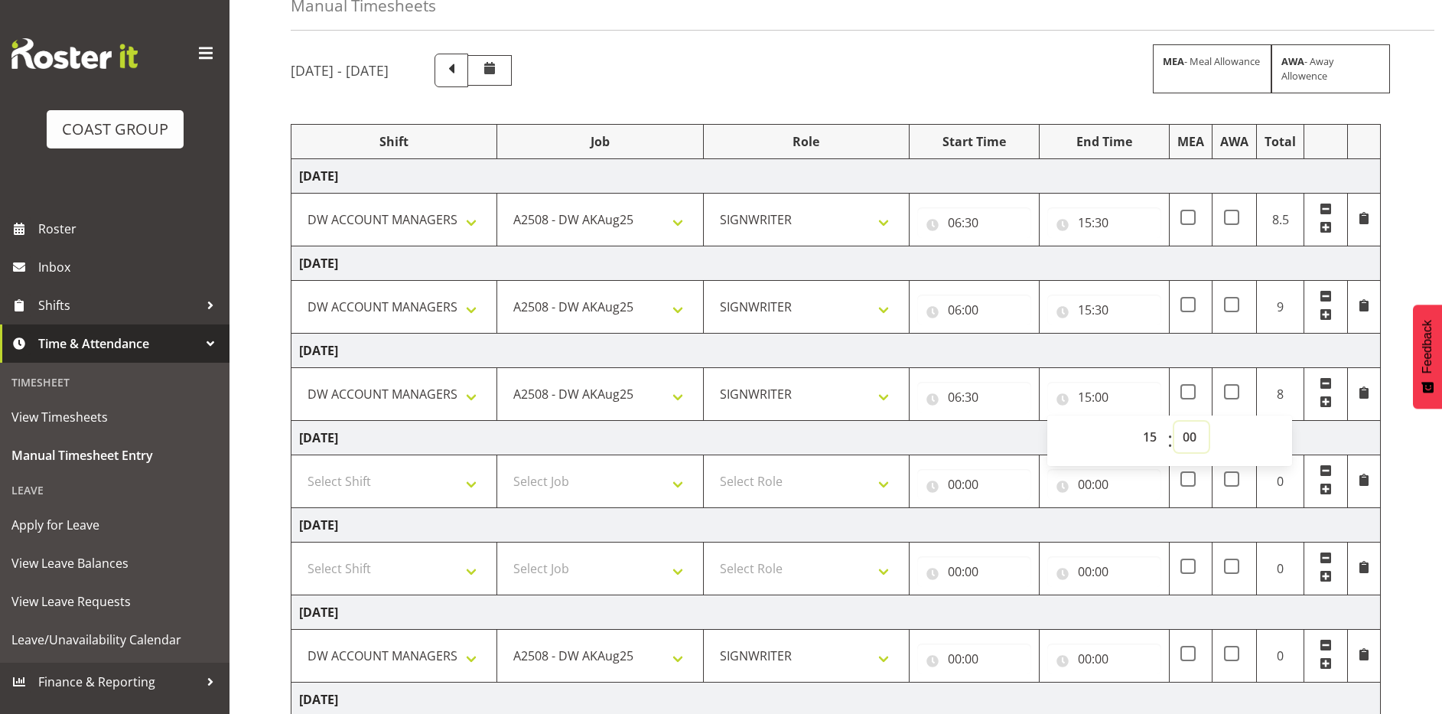
select select "30"
click at [1174, 421] on select "00 01 02 03 04 05 06 07 08 09 10 11 12 13 14 15 16 17 18 19 20 21 22 23 24 25 2…" at bounding box center [1191, 436] width 34 height 31
type input "15:30"
click at [1190, 353] on td "Friday 22nd August 2025" at bounding box center [835, 350] width 1089 height 34
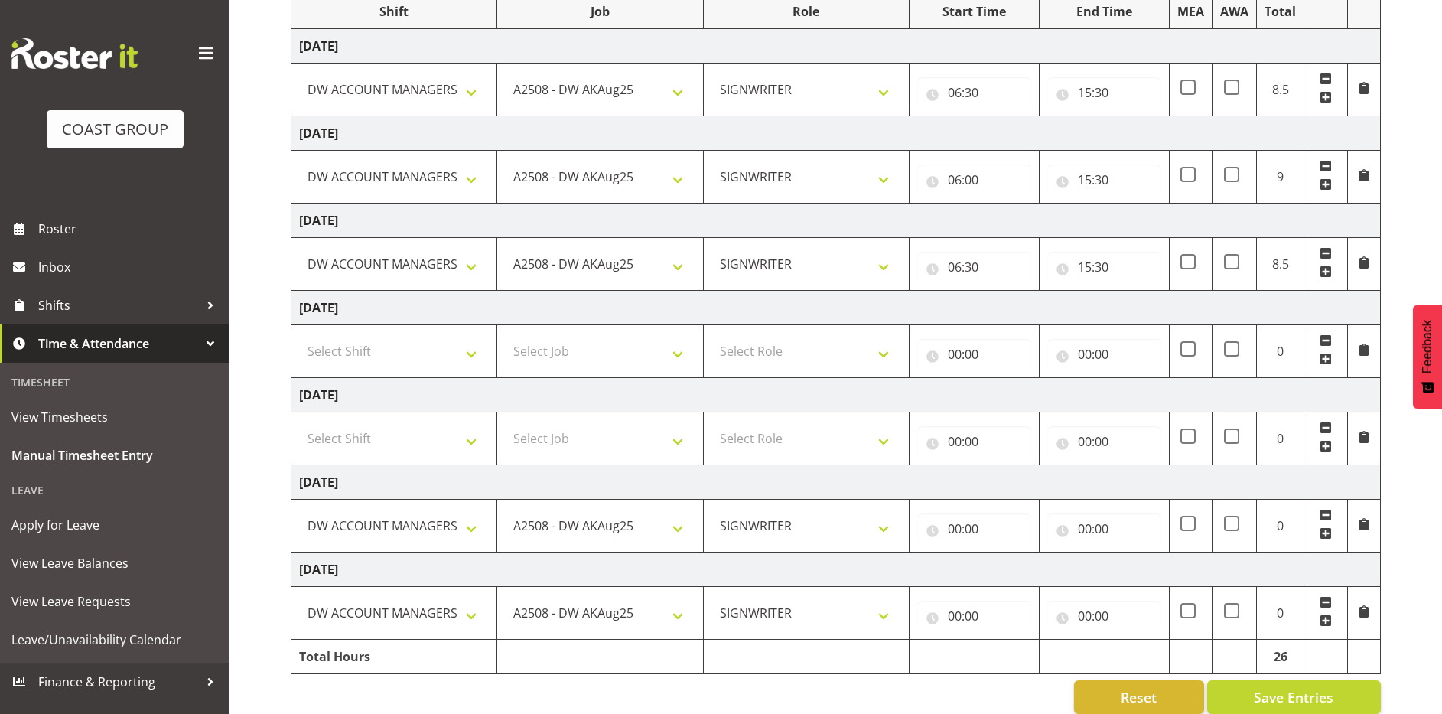
scroll to position [236, 0]
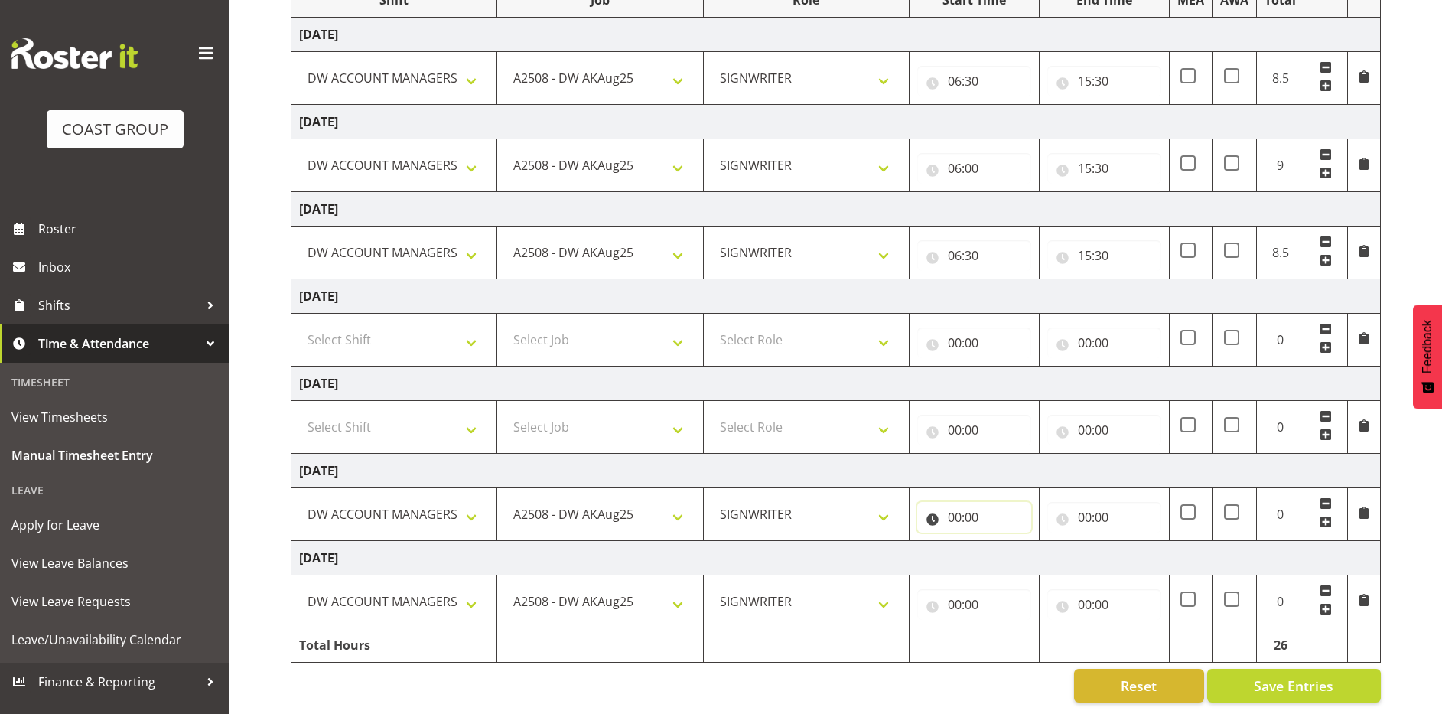
click at [951, 502] on input "00:00" at bounding box center [974, 517] width 114 height 31
click at [1016, 541] on select "00 01 02 03 04 05 06 07 08 09 10 11 12 13 14 15 16 17 18 19 20 21 22 23" at bounding box center [1021, 556] width 34 height 31
select select "6"
click at [1004, 541] on select "00 01 02 03 04 05 06 07 08 09 10 11 12 13 14 15 16 17 18 19 20 21 22 23" at bounding box center [1021, 556] width 34 height 31
type input "06:00"
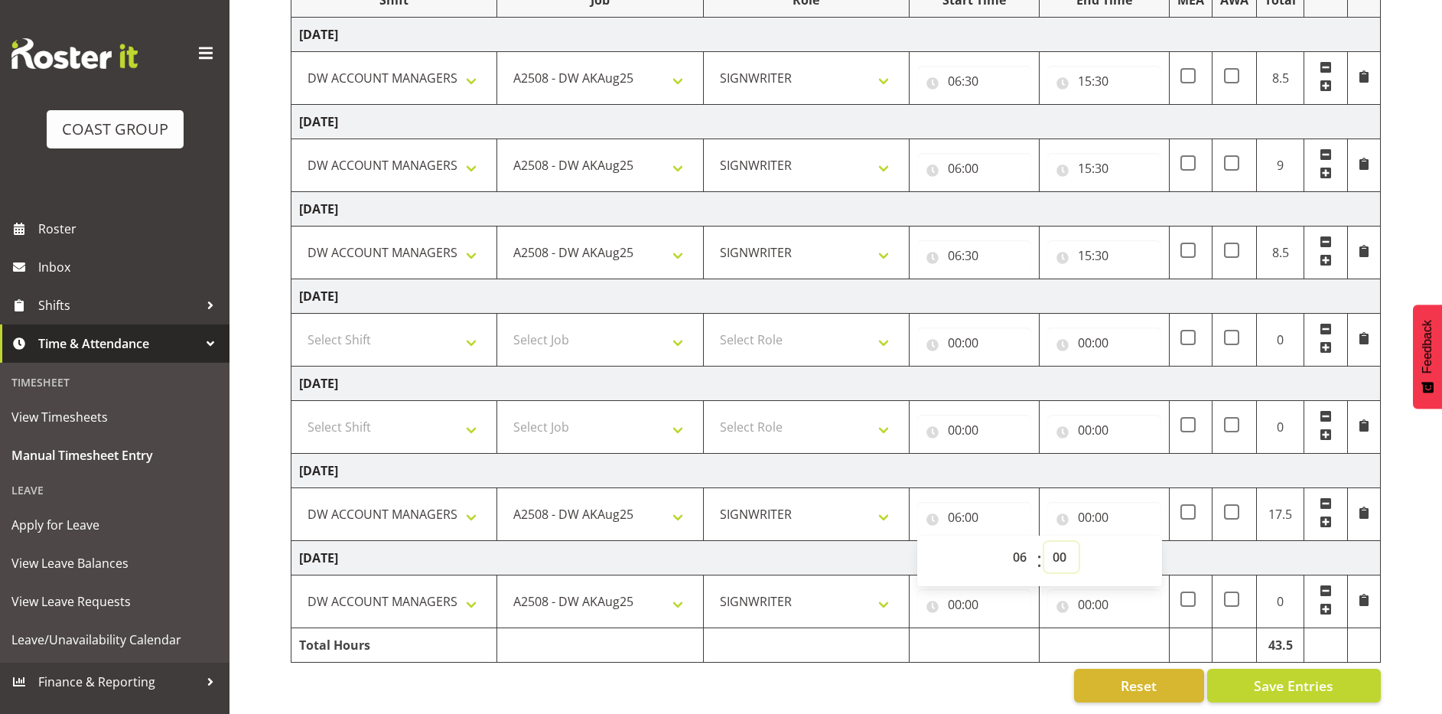
click at [1056, 545] on select "00 01 02 03 04 05 06 07 08 09 10 11 12 13 14 15 16 17 18 19 20 21 22 23 24 25 2…" at bounding box center [1061, 556] width 34 height 31
select select "30"
click at [1044, 541] on select "00 01 02 03 04 05 06 07 08 09 10 11 12 13 14 15 16 17 18 19 20 21 22 23 24 25 2…" at bounding box center [1061, 556] width 34 height 31
type input "06:30"
click at [1055, 457] on td "Monday 25th August 2025" at bounding box center [835, 470] width 1089 height 34
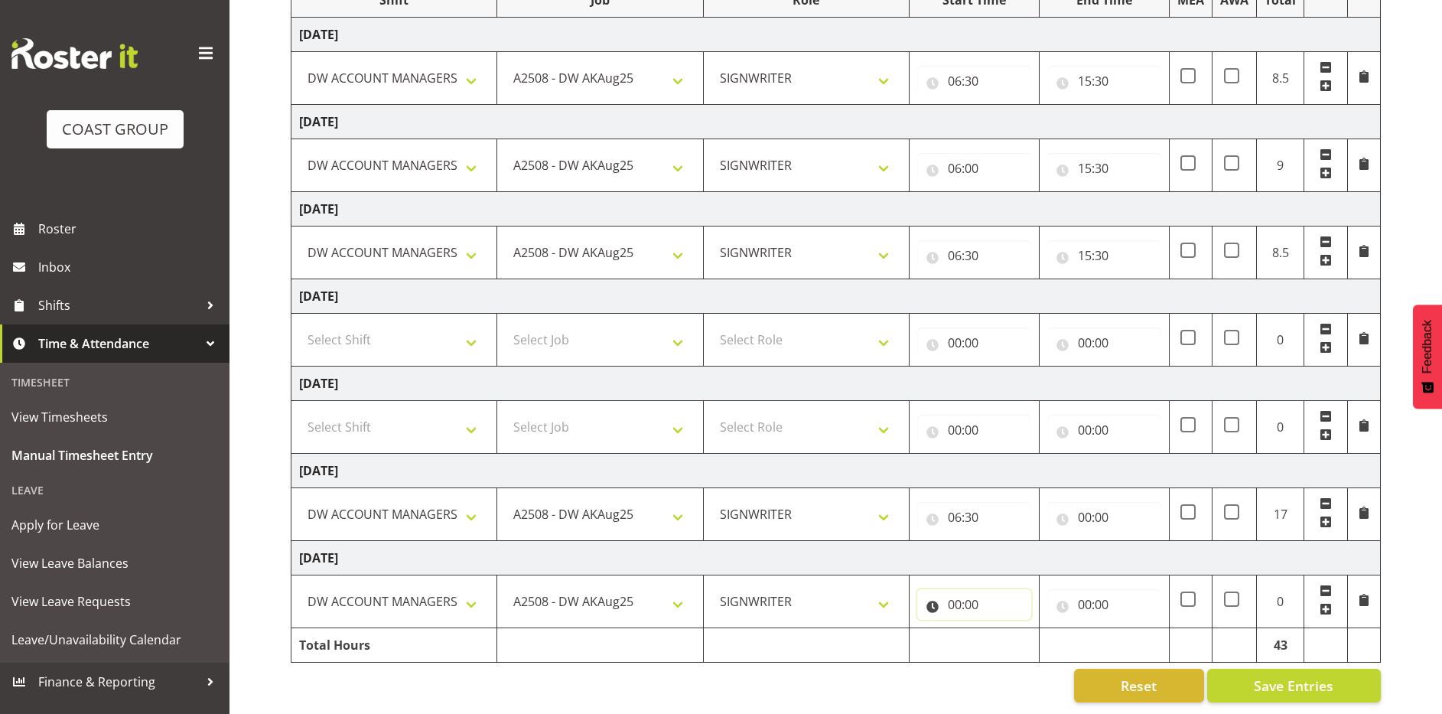
click at [951, 589] on input "00:00" at bounding box center [974, 604] width 114 height 31
click at [1013, 630] on select "00 01 02 03 04 05 06 07 08 09 10 11 12 13 14 15 16 17 18 19 20 21 22 23" at bounding box center [1021, 644] width 34 height 31
select select "6"
click at [1004, 629] on select "00 01 02 03 04 05 06 07 08 09 10 11 12 13 14 15 16 17 18 19 20 21 22 23" at bounding box center [1021, 644] width 34 height 31
type input "06:00"
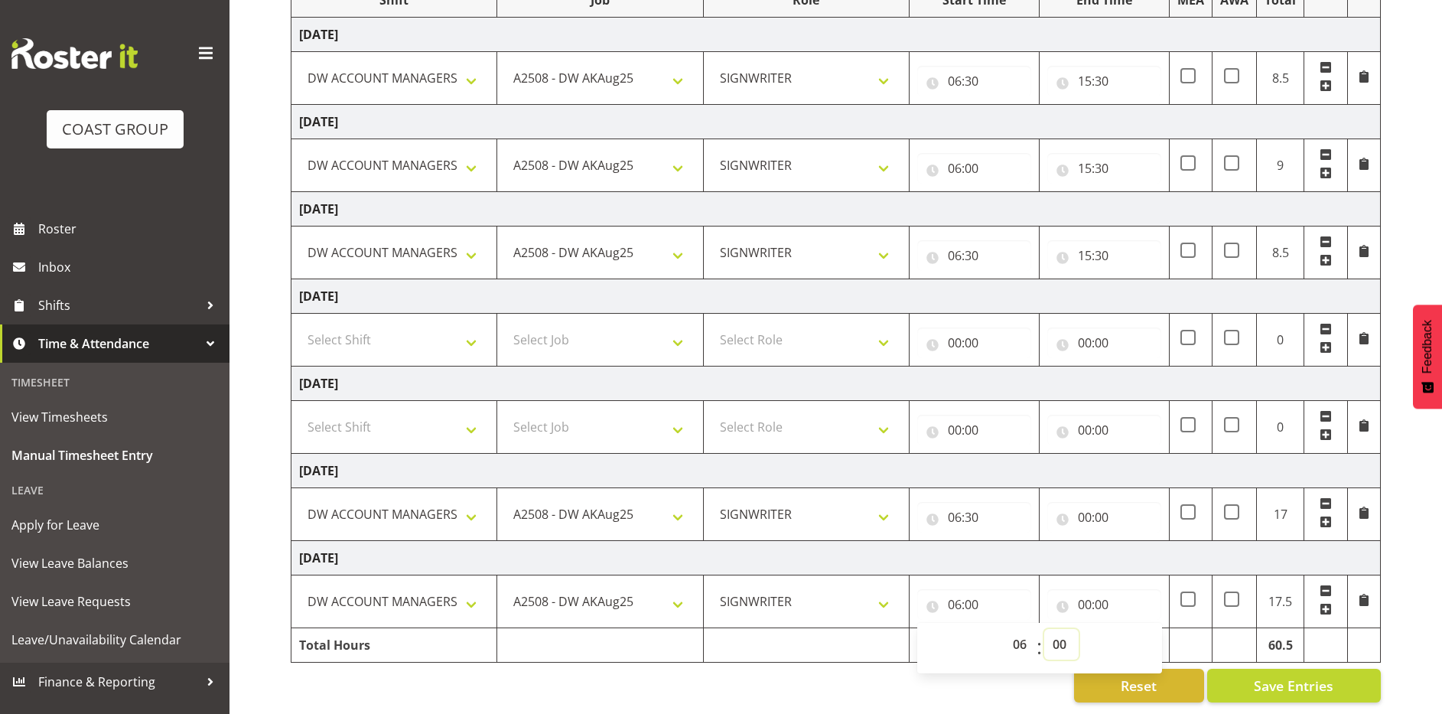
click at [1058, 630] on select "00 01 02 03 04 05 06 07 08 09 10 11 12 13 14 15 16 17 18 19 20 21 22 23 24 25 2…" at bounding box center [1061, 644] width 34 height 31
select select "30"
click at [1044, 629] on select "00 01 02 03 04 05 06 07 08 09 10 11 12 13 14 15 16 17 18 19 20 21 22 23 24 25 2…" at bounding box center [1061, 644] width 34 height 31
type input "06:30"
click at [1052, 554] on td "Tuesday 26th August 2025" at bounding box center [835, 558] width 1089 height 34
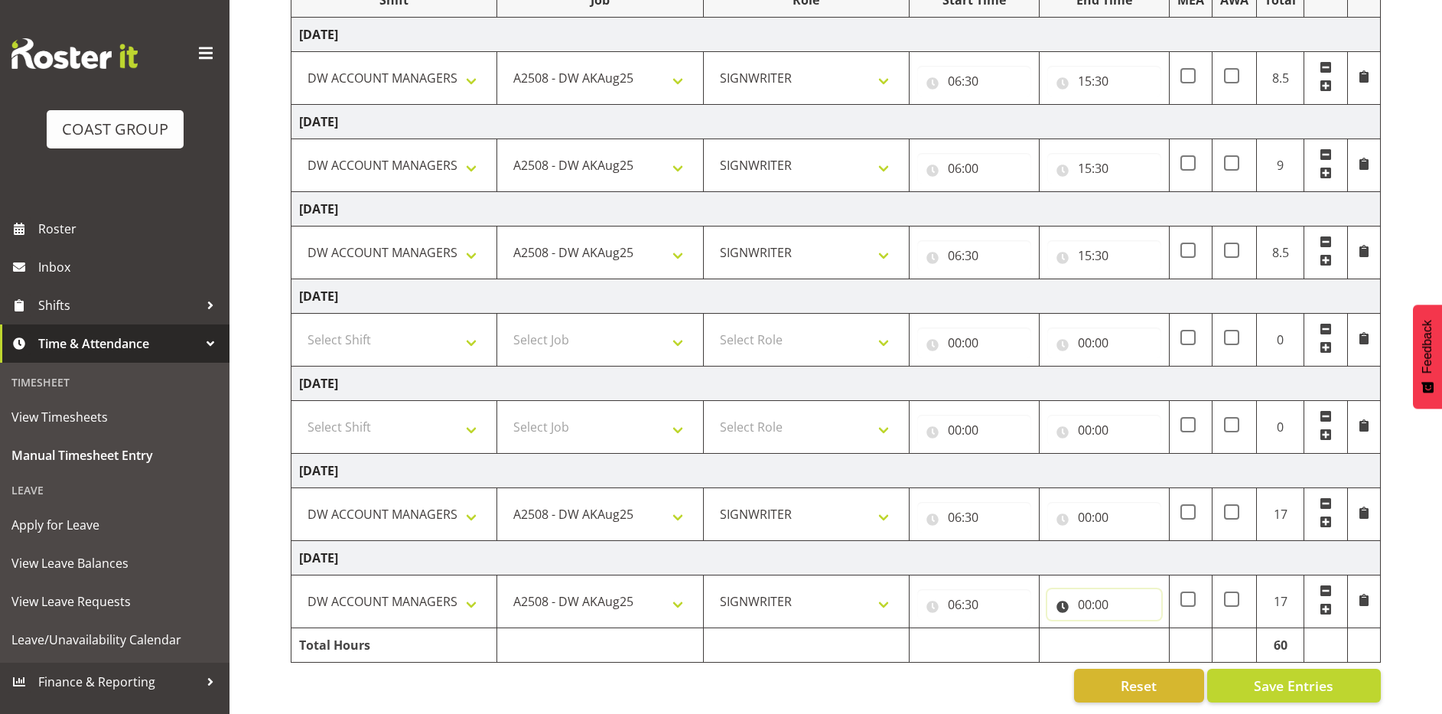
click at [1081, 592] on input "00:00" at bounding box center [1104, 604] width 114 height 31
click at [1147, 634] on select "00 01 02 03 04 05 06 07 08 09 10 11 12 13 14 15 16 17 18 19 20 21 22 23" at bounding box center [1151, 644] width 34 height 31
select select "15"
click at [1134, 629] on select "00 01 02 03 04 05 06 07 08 09 10 11 12 13 14 15 16 17 18 19 20 21 22 23" at bounding box center [1151, 644] width 34 height 31
type input "15:00"
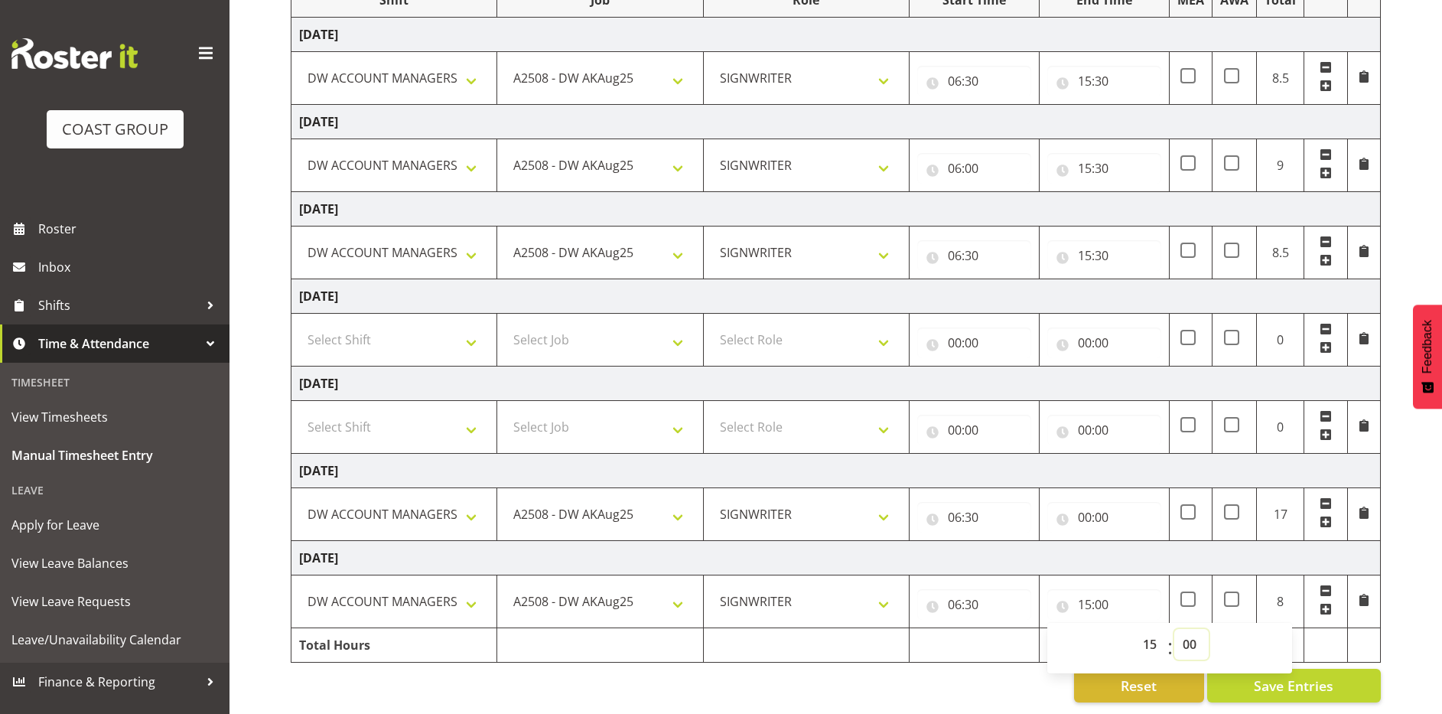
click at [1188, 629] on select "00 01 02 03 04 05 06 07 08 09 10 11 12 13 14 15 16 17 18 19 20 21 22 23 24 25 2…" at bounding box center [1191, 644] width 34 height 31
select select "30"
click at [1174, 629] on select "00 01 02 03 04 05 06 07 08 09 10 11 12 13 14 15 16 17 18 19 20 21 22 23 24 25 2…" at bounding box center [1191, 644] width 34 height 31
type input "15:30"
click at [1082, 505] on input "00:00" at bounding box center [1104, 517] width 114 height 31
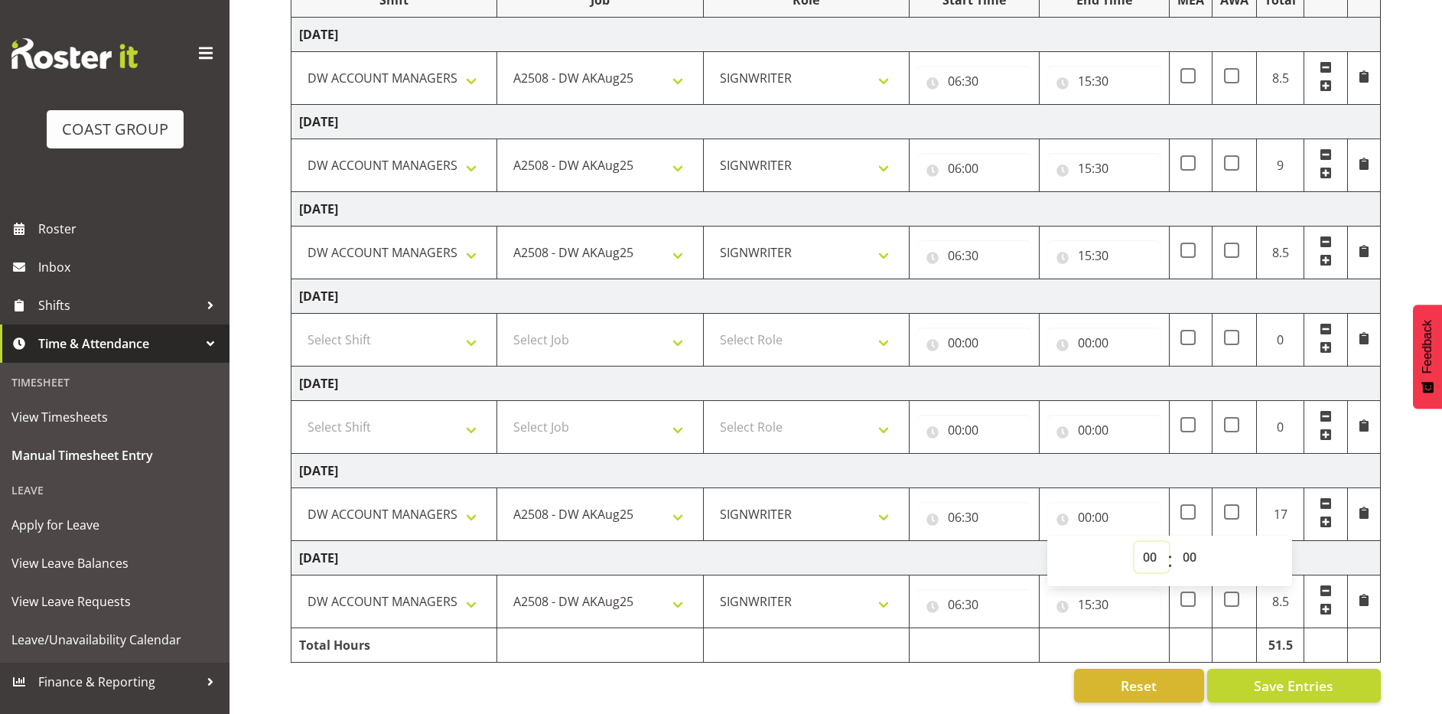
click at [1149, 544] on select "00 01 02 03 04 05 06 07 08 09 10 11 12 13 14 15 16 17 18 19 20 21 22 23" at bounding box center [1151, 556] width 34 height 31
select select "15"
click at [1134, 541] on select "00 01 02 03 04 05 06 07 08 09 10 11 12 13 14 15 16 17 18 19 20 21 22 23" at bounding box center [1151, 556] width 34 height 31
type input "15:00"
click at [1188, 547] on select "00 01 02 03 04 05 06 07 08 09 10 11 12 13 14 15 16 17 18 19 20 21 22 23 24 25 2…" at bounding box center [1191, 556] width 34 height 31
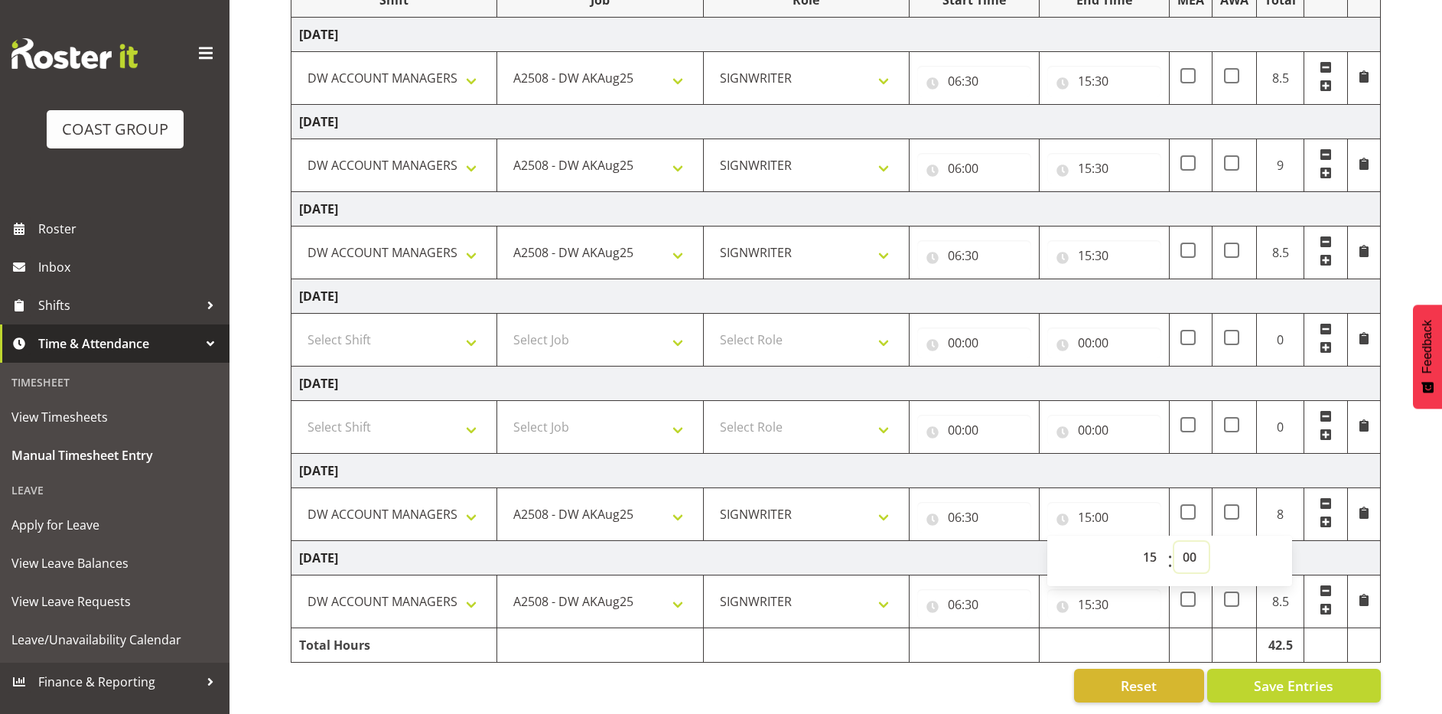
select select "30"
click at [1174, 541] on select "00 01 02 03 04 05 06 07 08 09 10 11 12 13 14 15 16 17 18 19 20 21 22 23 24 25 2…" at bounding box center [1191, 556] width 34 height 31
type input "15:30"
click at [1188, 463] on td "Monday 25th August 2025" at bounding box center [835, 470] width 1089 height 34
click at [971, 506] on input "06:30" at bounding box center [974, 517] width 114 height 31
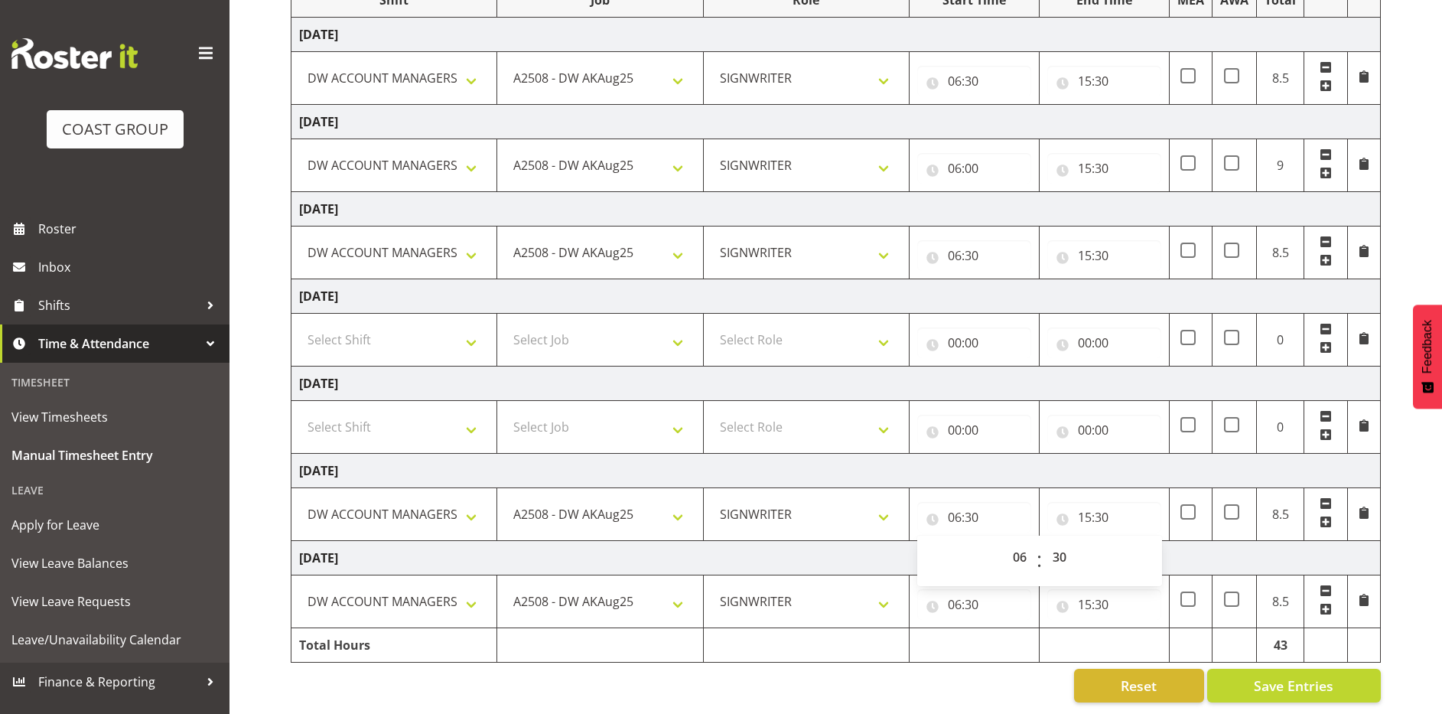
click at [976, 458] on td "Monday 25th August 2025" at bounding box center [835, 470] width 1089 height 34
click at [973, 247] on input "06:30" at bounding box center [974, 255] width 114 height 31
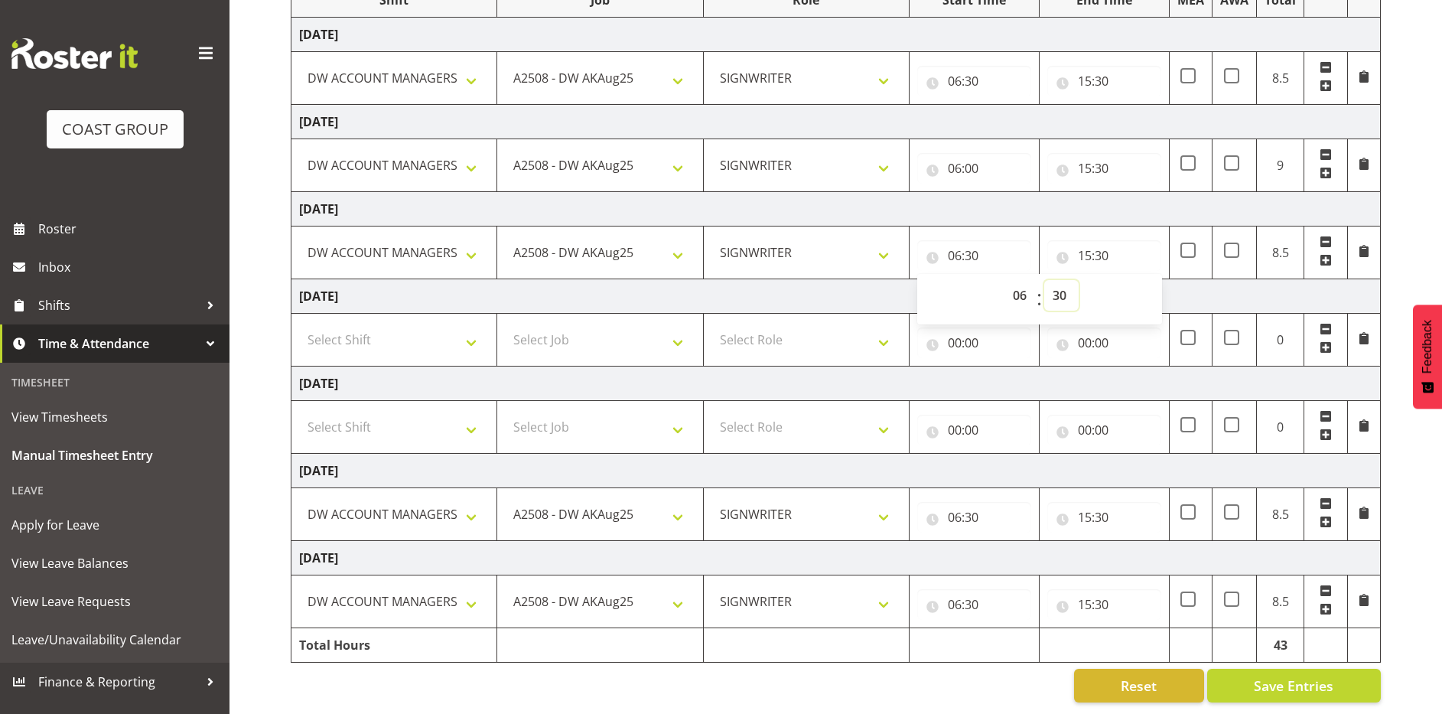
click at [1058, 284] on select "00 01 02 03 04 05 06 07 08 09 10 11 12 13 14 15 16 17 18 19 20 21 22 23 24 25 2…" at bounding box center [1061, 295] width 34 height 31
select select "0"
click at [1044, 280] on select "00 01 02 03 04 05 06 07 08 09 10 11 12 13 14 15 16 17 18 19 20 21 22 23 24 25 2…" at bounding box center [1061, 295] width 34 height 31
type input "06:00"
click at [884, 285] on td "Saturday 23rd August 2025" at bounding box center [835, 296] width 1089 height 34
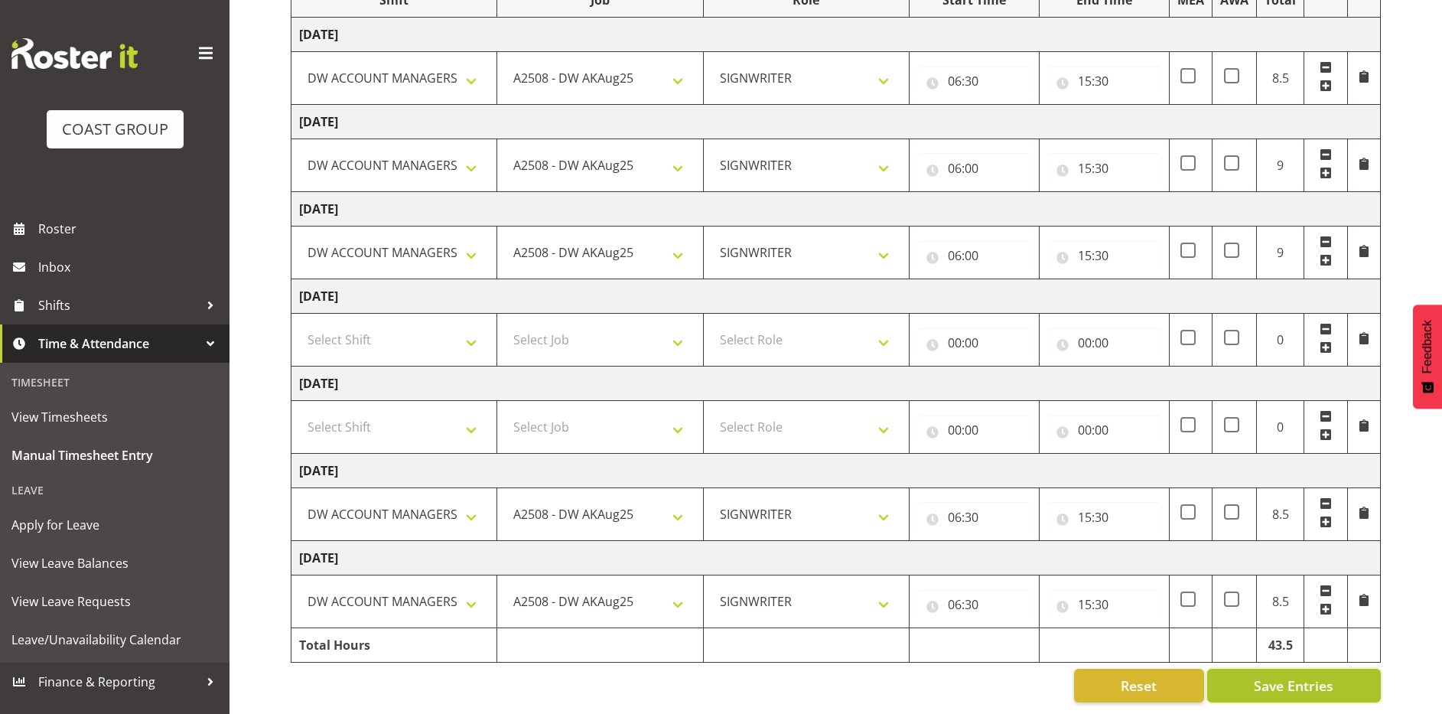
click at [1256, 675] on span "Save Entries" at bounding box center [1293, 685] width 80 height 20
